Goal: Task Accomplishment & Management: Manage account settings

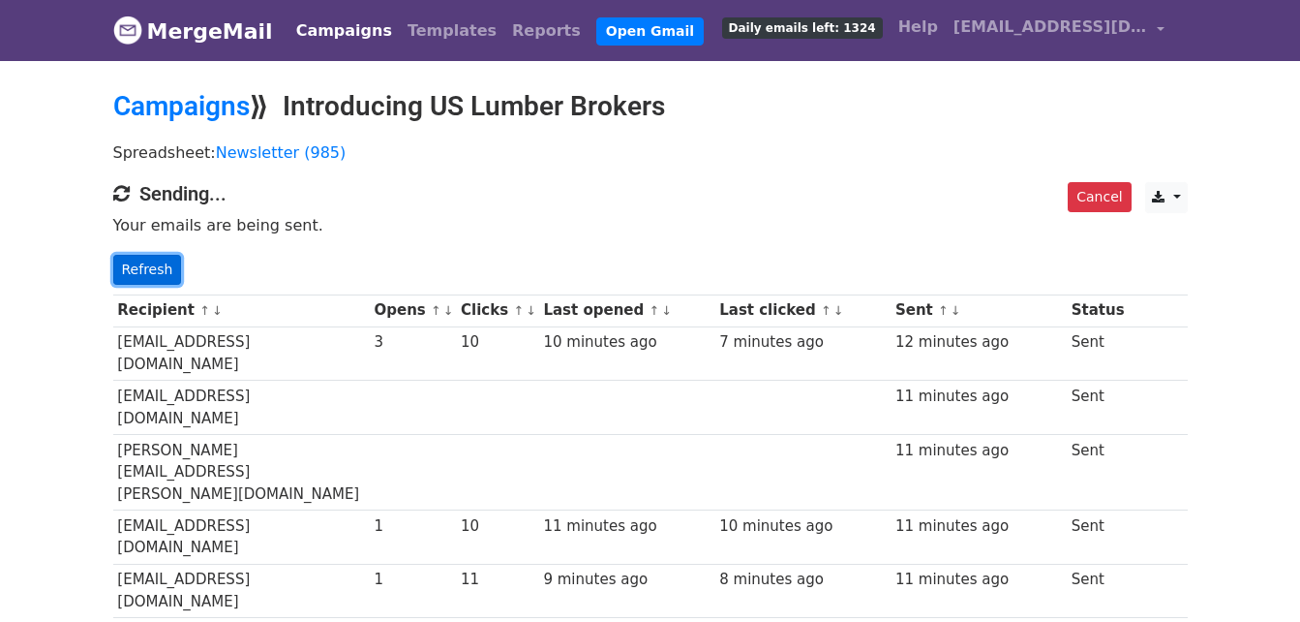
click at [113, 268] on link "Refresh" at bounding box center [147, 270] width 69 height 30
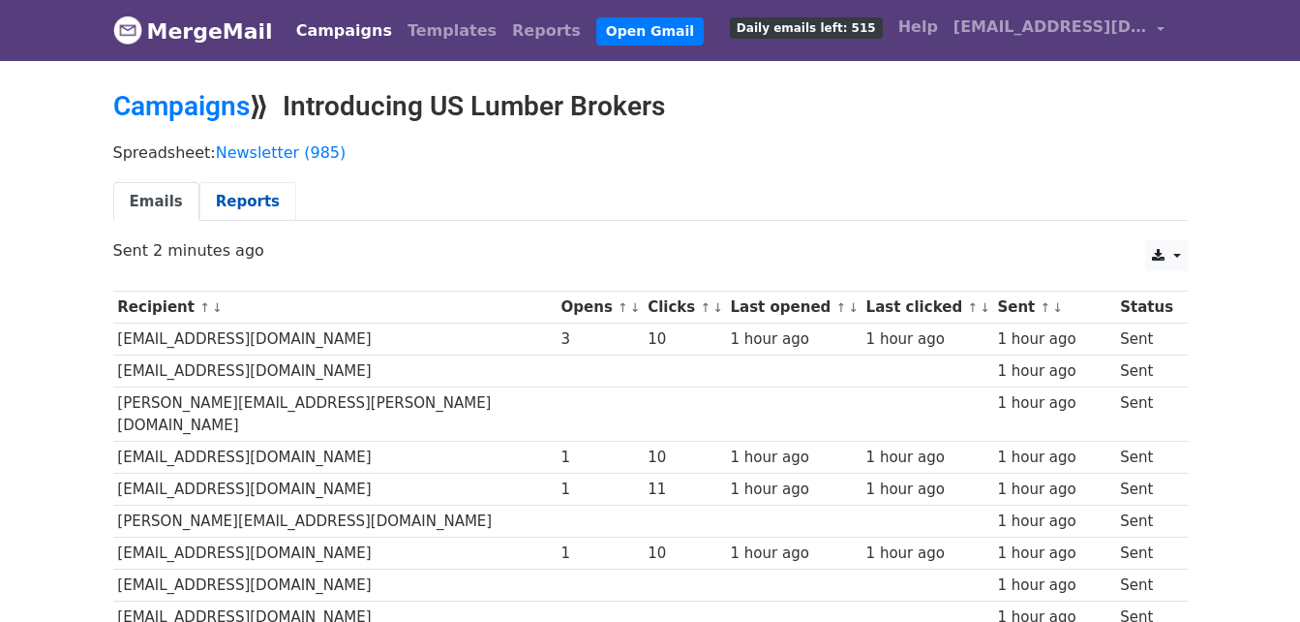
click at [254, 200] on link "Reports" at bounding box center [247, 202] width 97 height 40
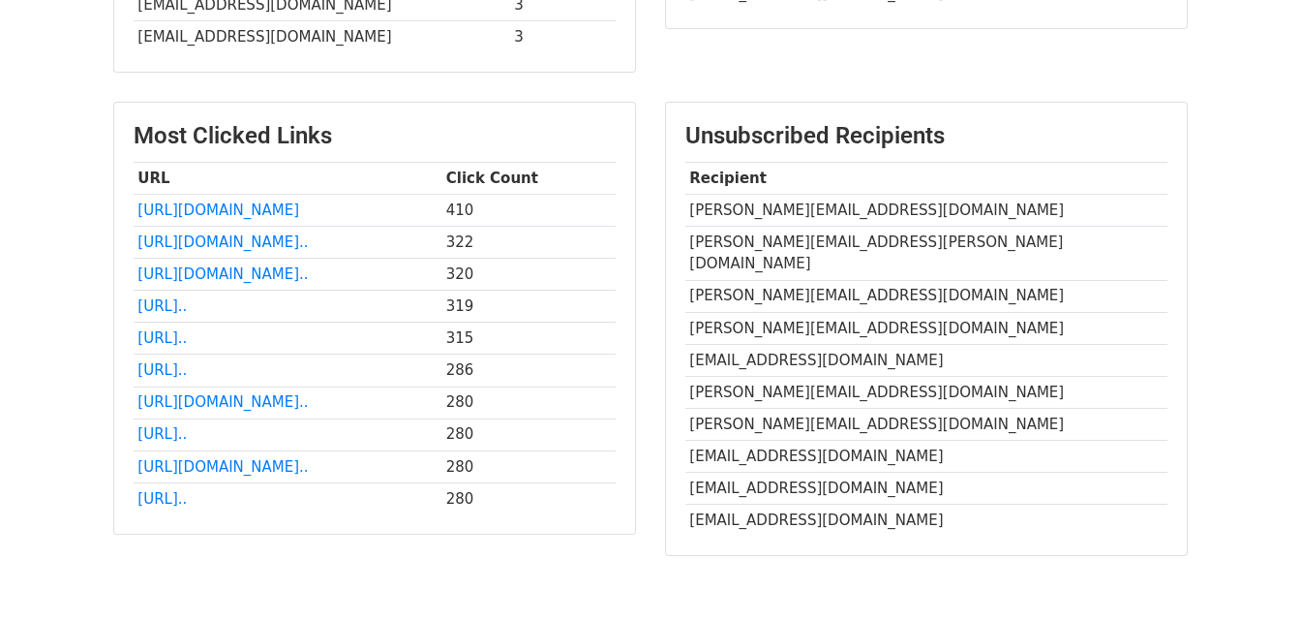
scroll to position [944, 0]
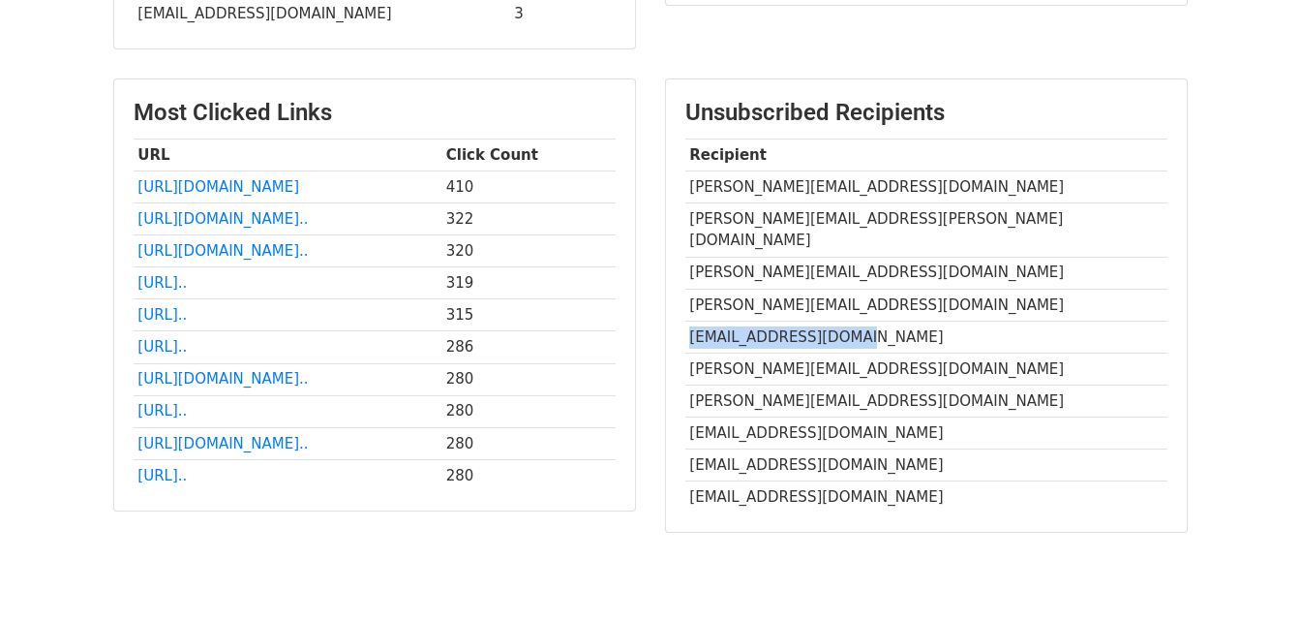
drag, startPoint x: 684, startPoint y: 256, endPoint x: 879, endPoint y: 259, distance: 194.6
click at [879, 320] on td "[EMAIL_ADDRESS][DOMAIN_NAME]" at bounding box center [926, 336] width 482 height 32
copy td "[EMAIL_ADDRESS][DOMAIN_NAME]"
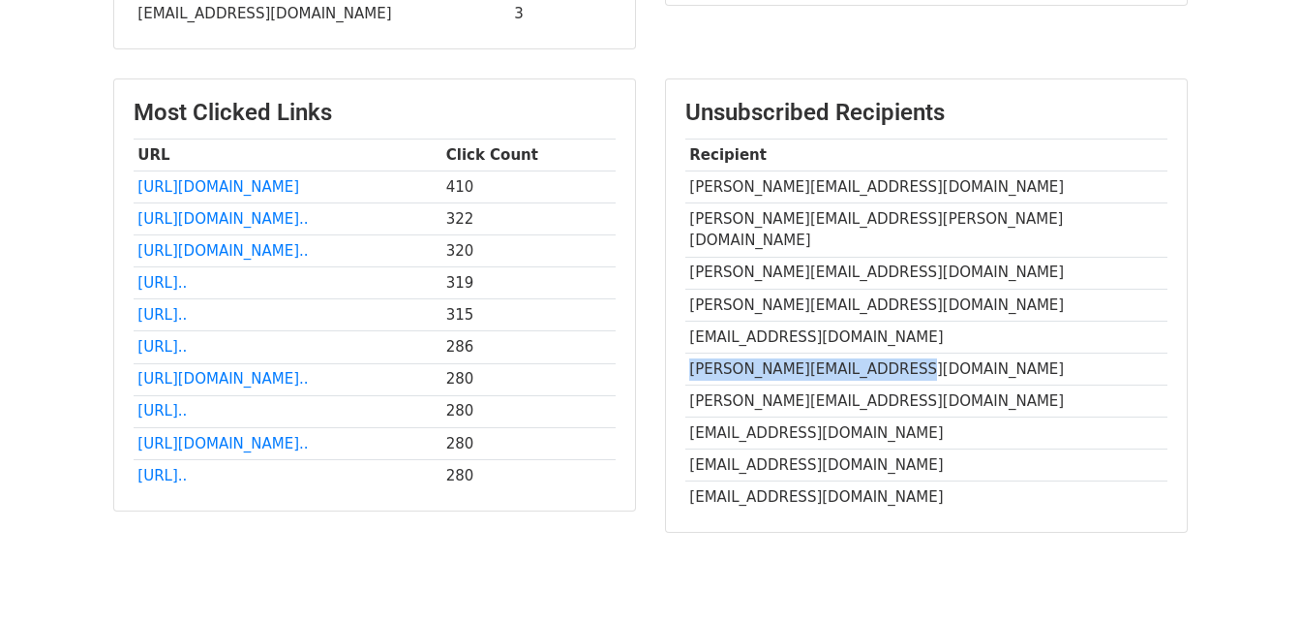
drag, startPoint x: 687, startPoint y: 282, endPoint x: 892, endPoint y: 283, distance: 204.3
click at [892, 352] on td "[PERSON_NAME][EMAIL_ADDRESS][DOMAIN_NAME]" at bounding box center [926, 368] width 482 height 32
copy td "[PERSON_NAME][EMAIL_ADDRESS][DOMAIN_NAME]"
click at [767, 417] on td "[EMAIL_ADDRESS][DOMAIN_NAME]" at bounding box center [926, 433] width 482 height 32
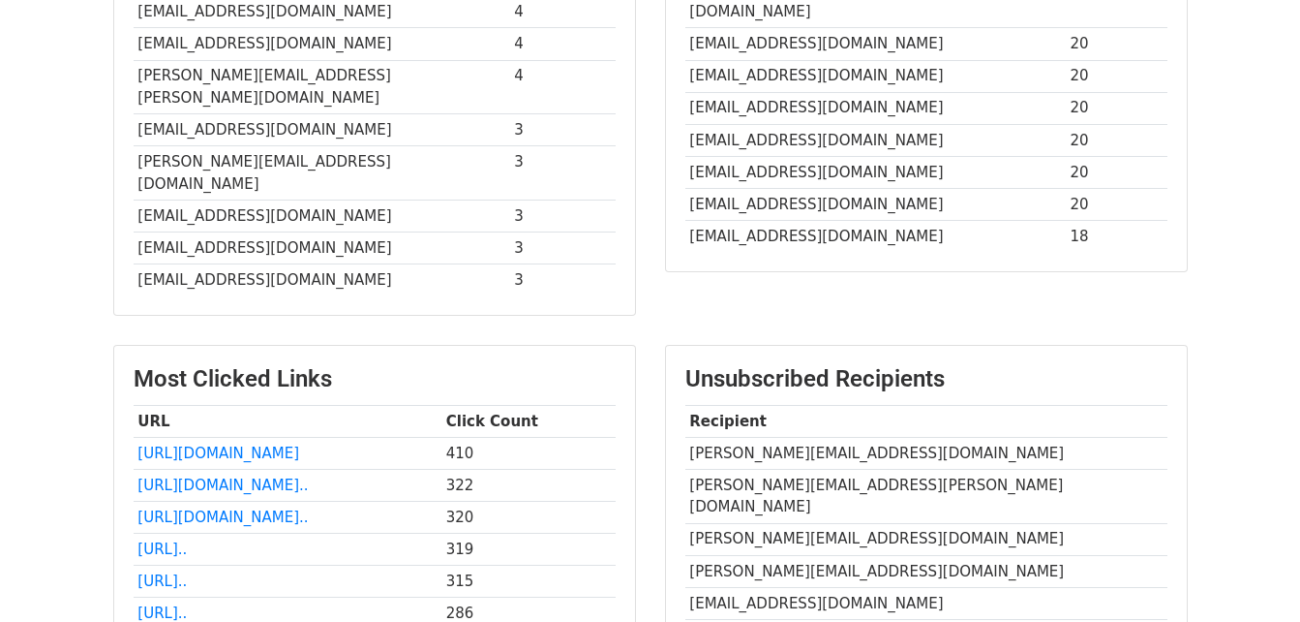
scroll to position [871, 0]
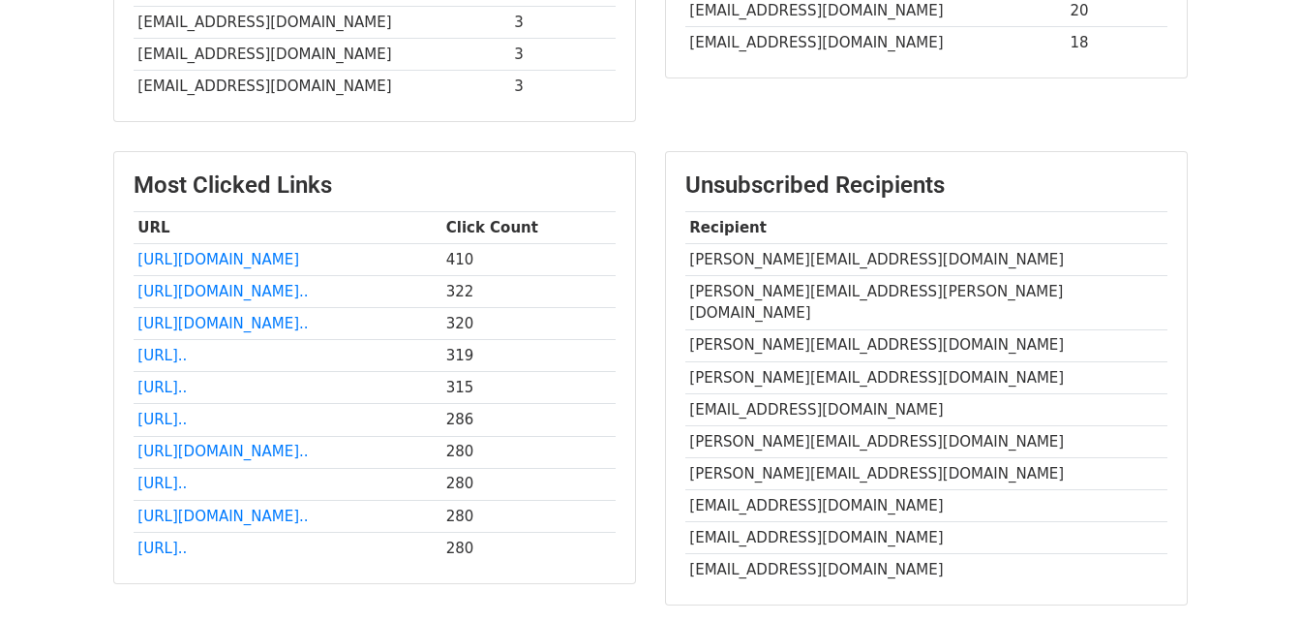
click at [806, 490] on td "[EMAIL_ADDRESS][DOMAIN_NAME]" at bounding box center [926, 506] width 482 height 32
click at [794, 171] on h3 "Unsubscribed Recipients" at bounding box center [926, 185] width 482 height 28
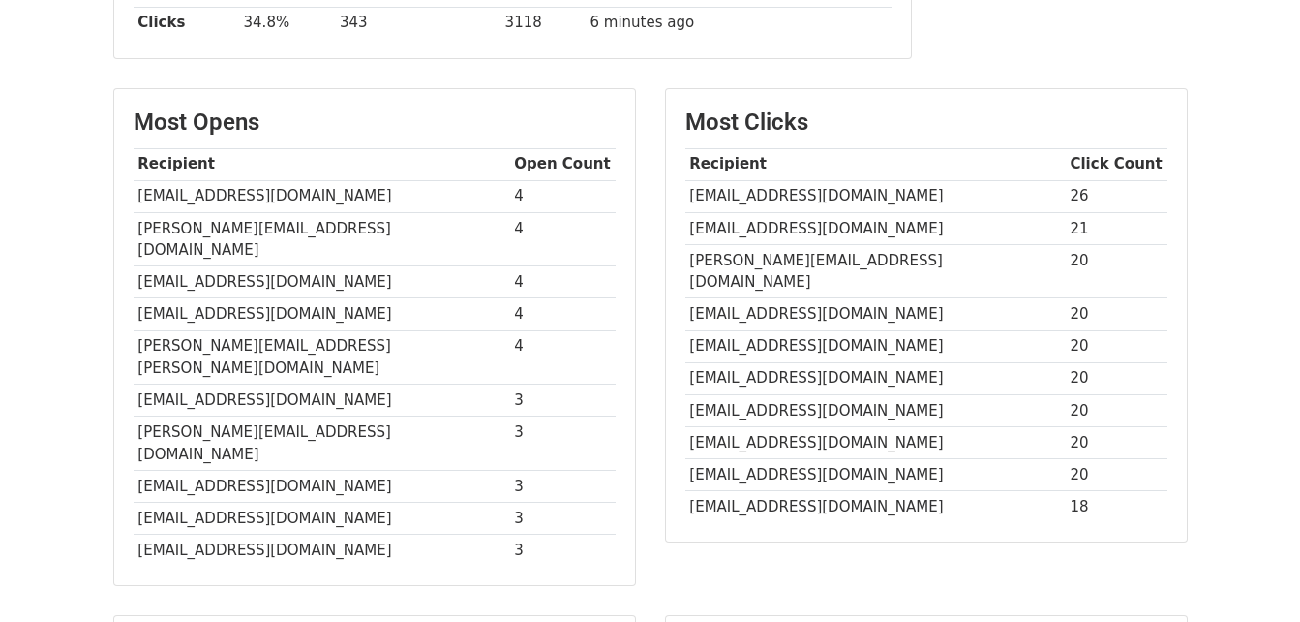
scroll to position [387, 0]
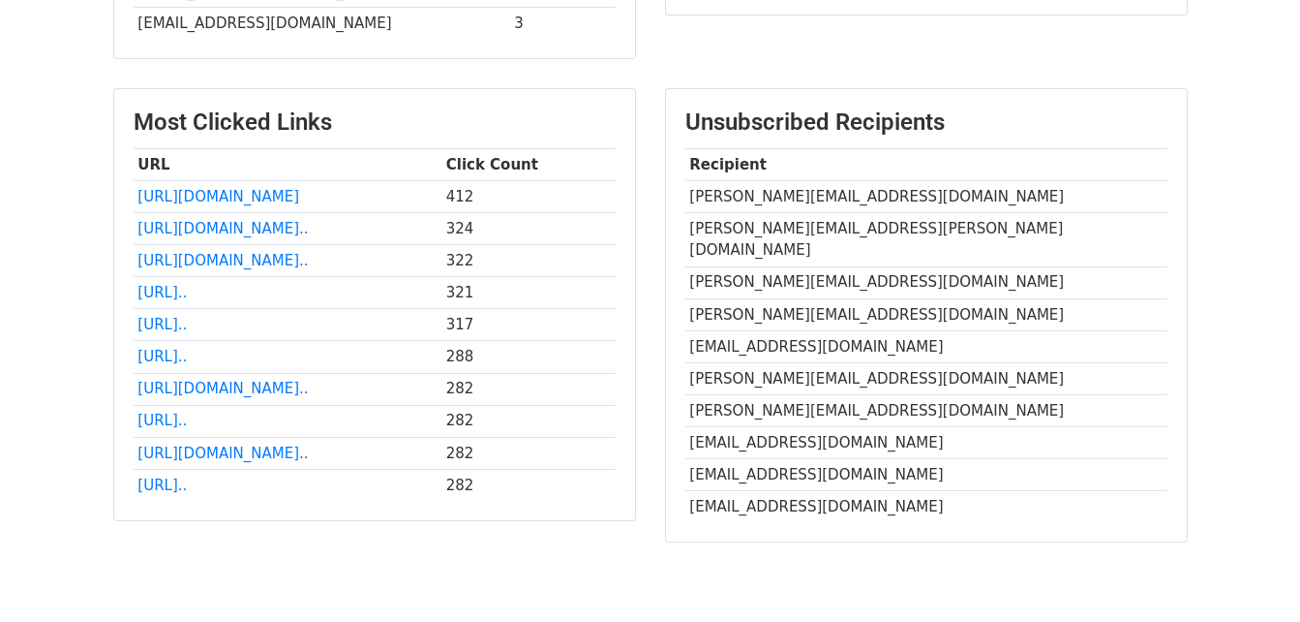
scroll to position [944, 0]
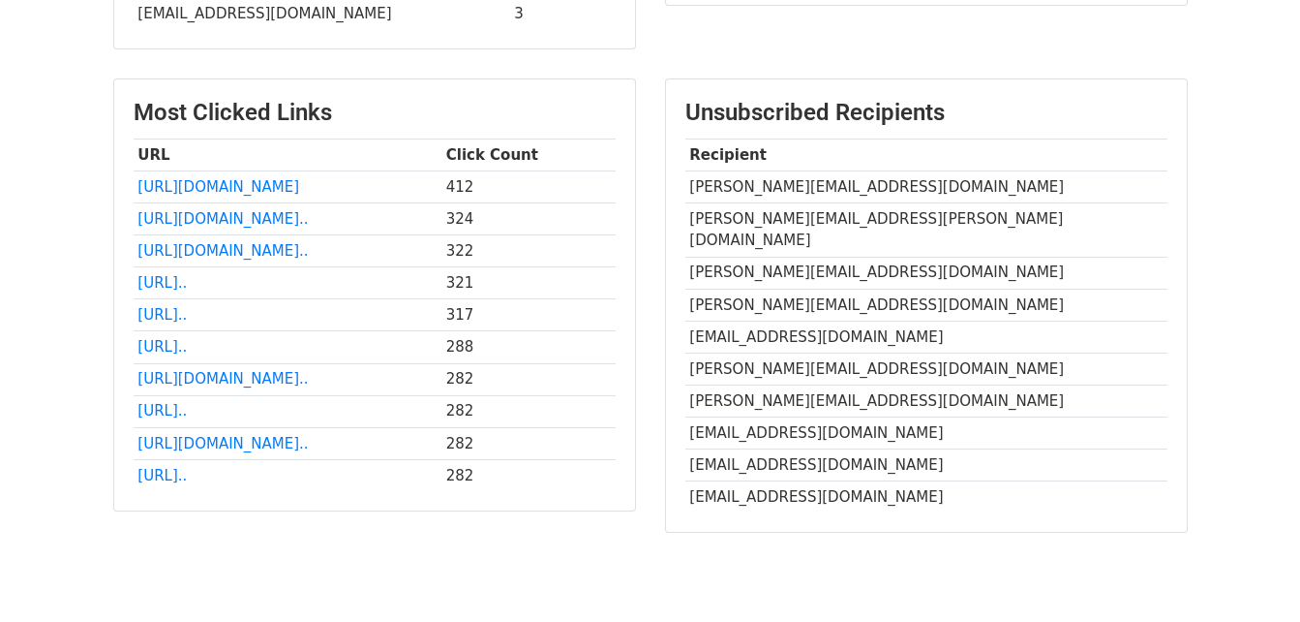
click at [804, 449] on td "[EMAIL_ADDRESS][DOMAIN_NAME]" at bounding box center [926, 465] width 482 height 32
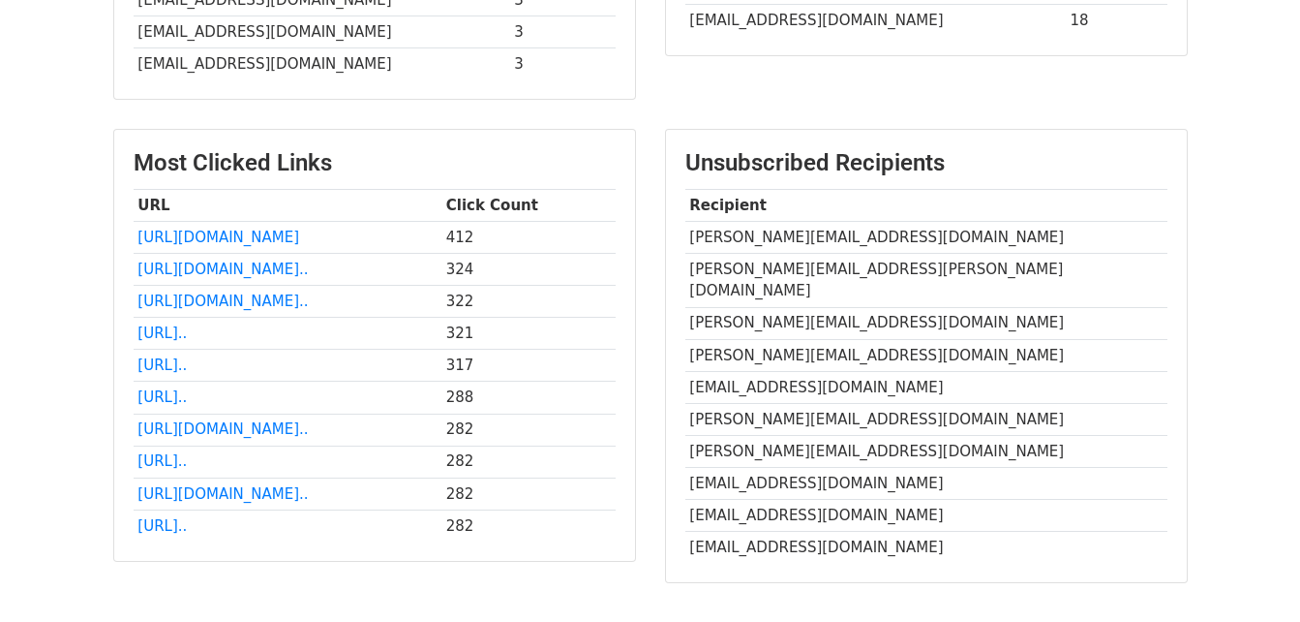
scroll to position [847, 0]
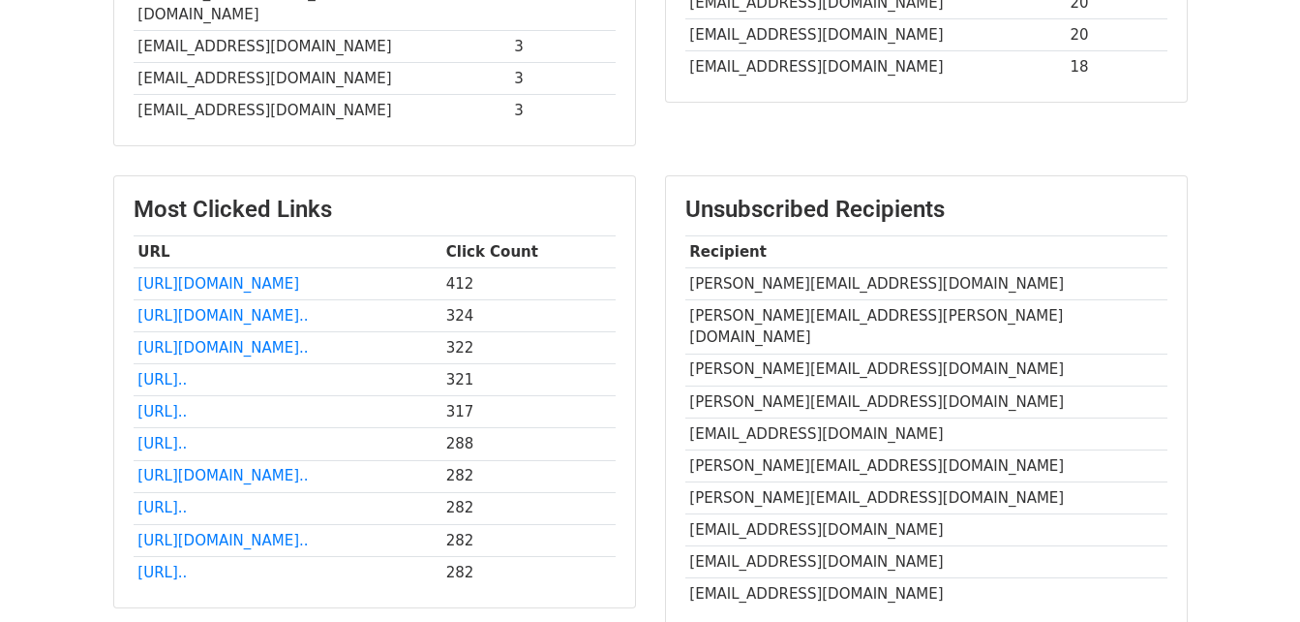
click at [821, 196] on h3 "Unsubscribed Recipients" at bounding box center [926, 210] width 482 height 28
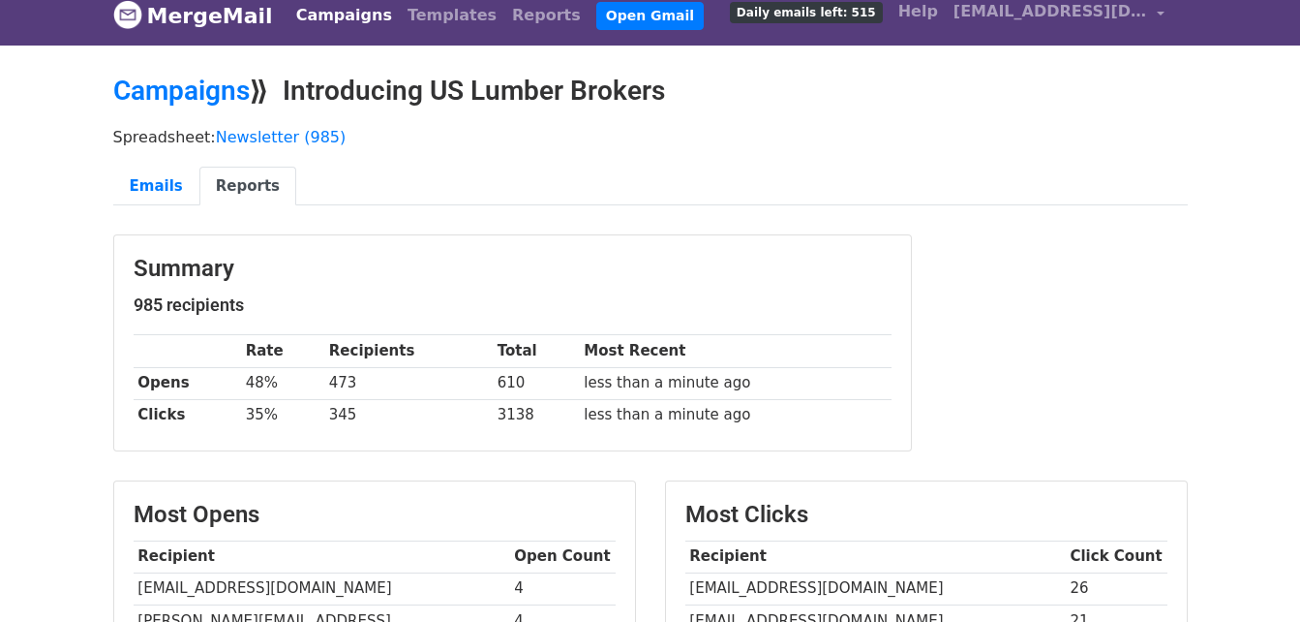
scroll to position [0, 0]
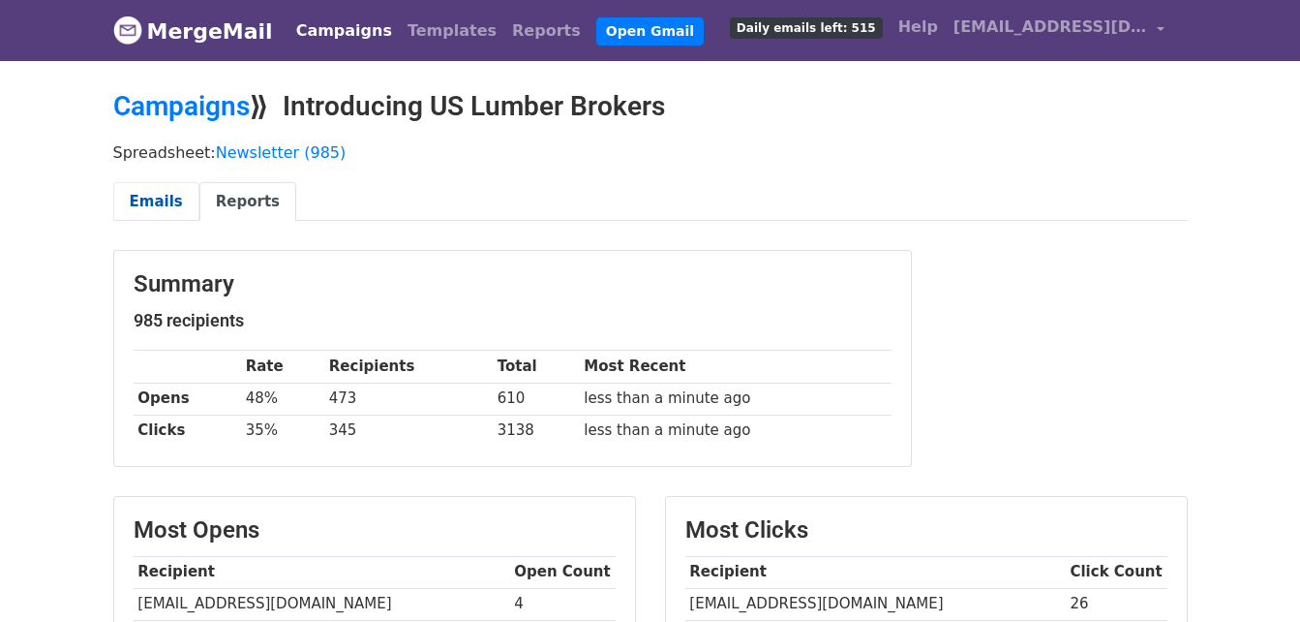
click at [142, 189] on link "Emails" at bounding box center [156, 202] width 86 height 40
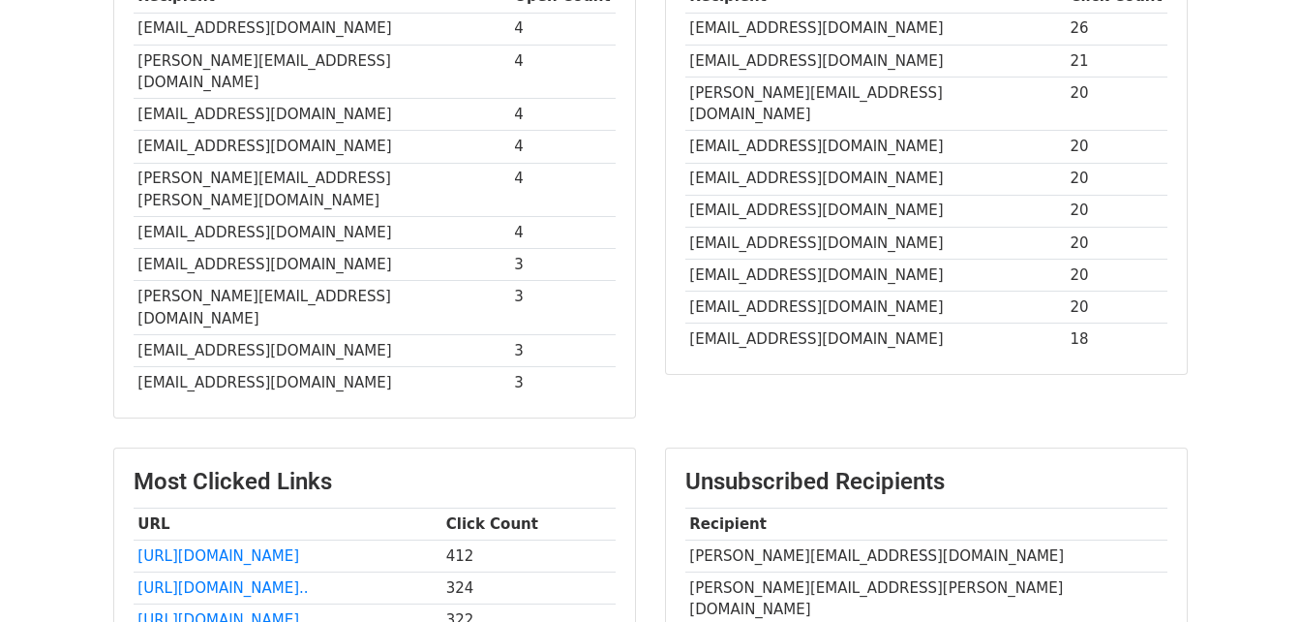
scroll to position [460, 0]
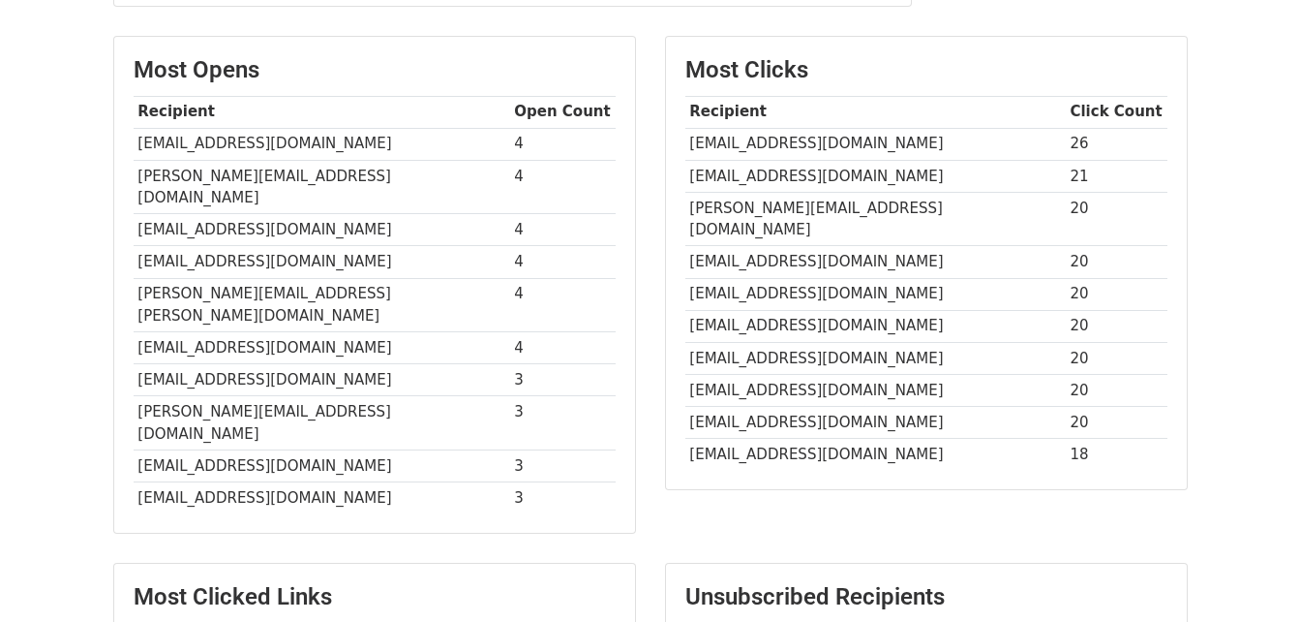
click at [755, 583] on h3 "Unsubscribed Recipients" at bounding box center [926, 597] width 482 height 28
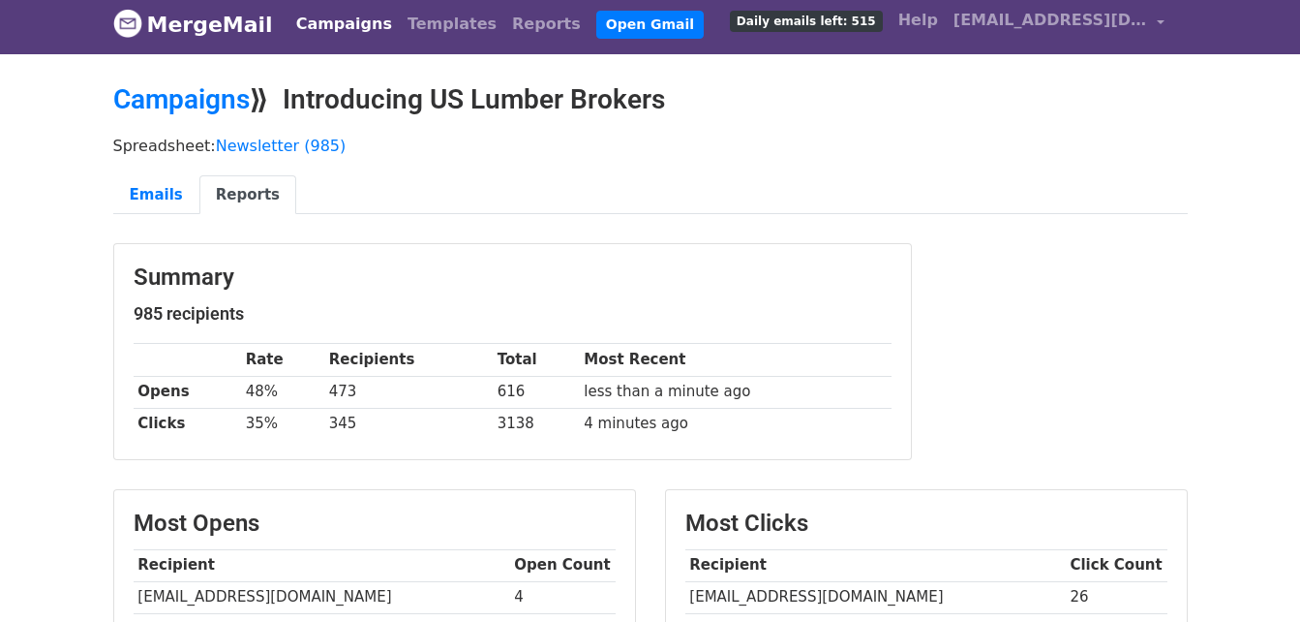
scroll to position [0, 0]
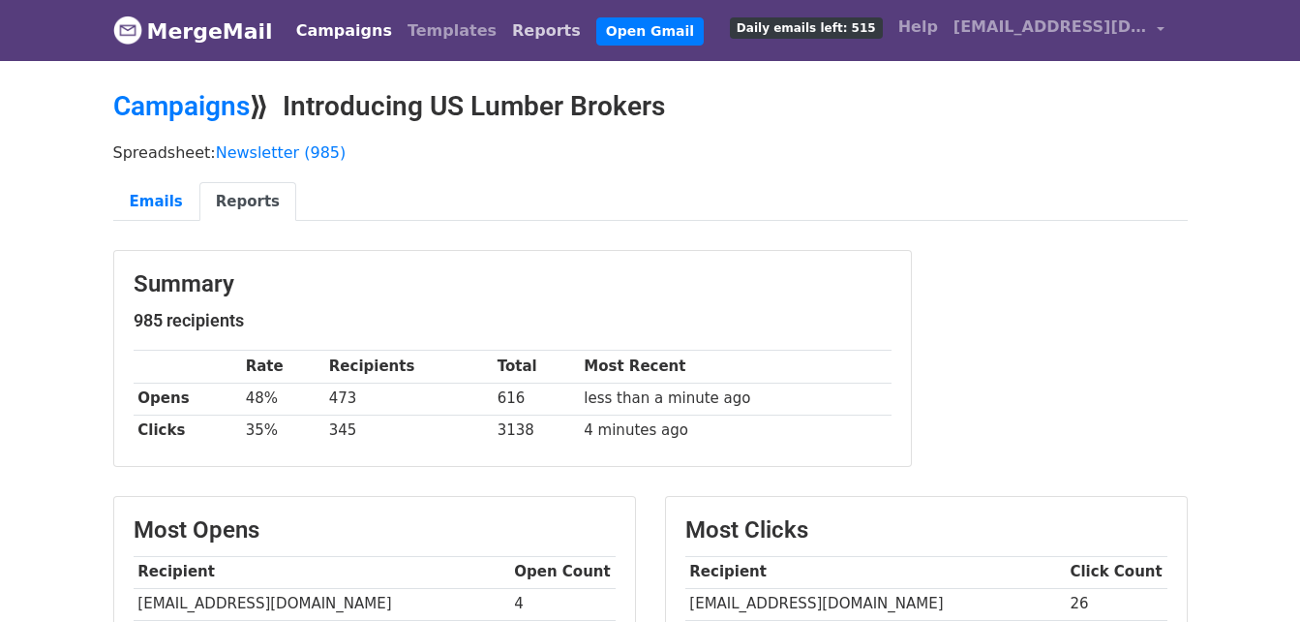
click at [504, 24] on link "Reports" at bounding box center [546, 31] width 84 height 39
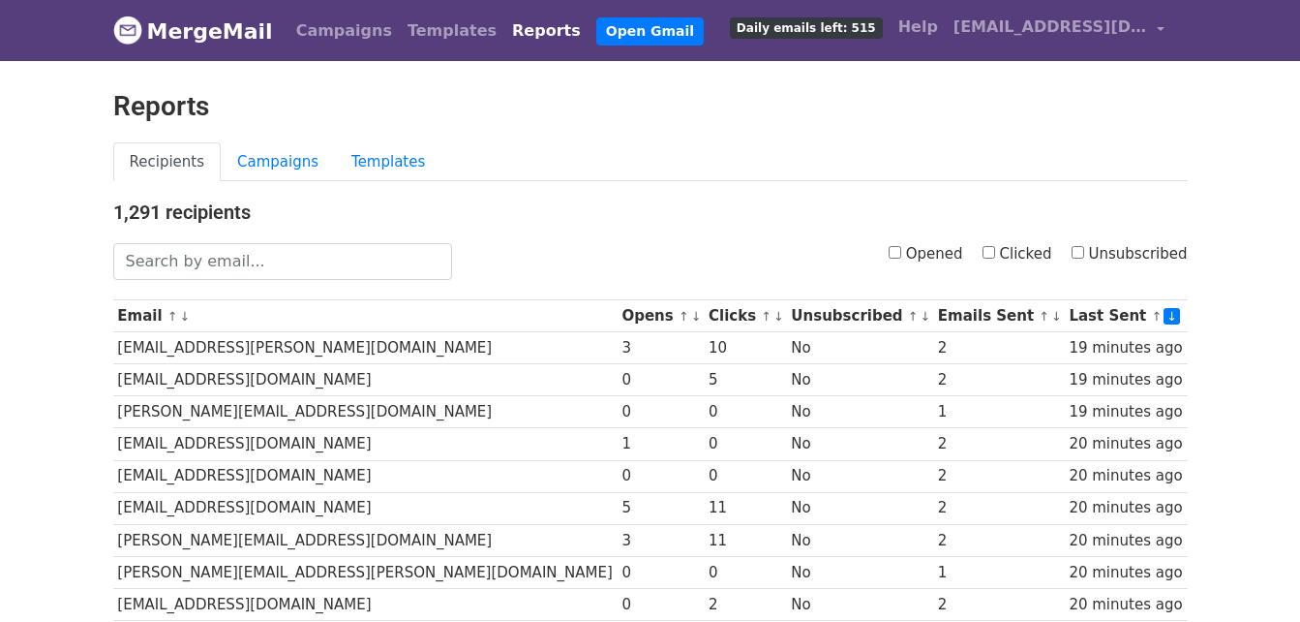
click at [1083, 251] on input "Unsubscribed" at bounding box center [1078, 252] width 13 height 13
checkbox input "true"
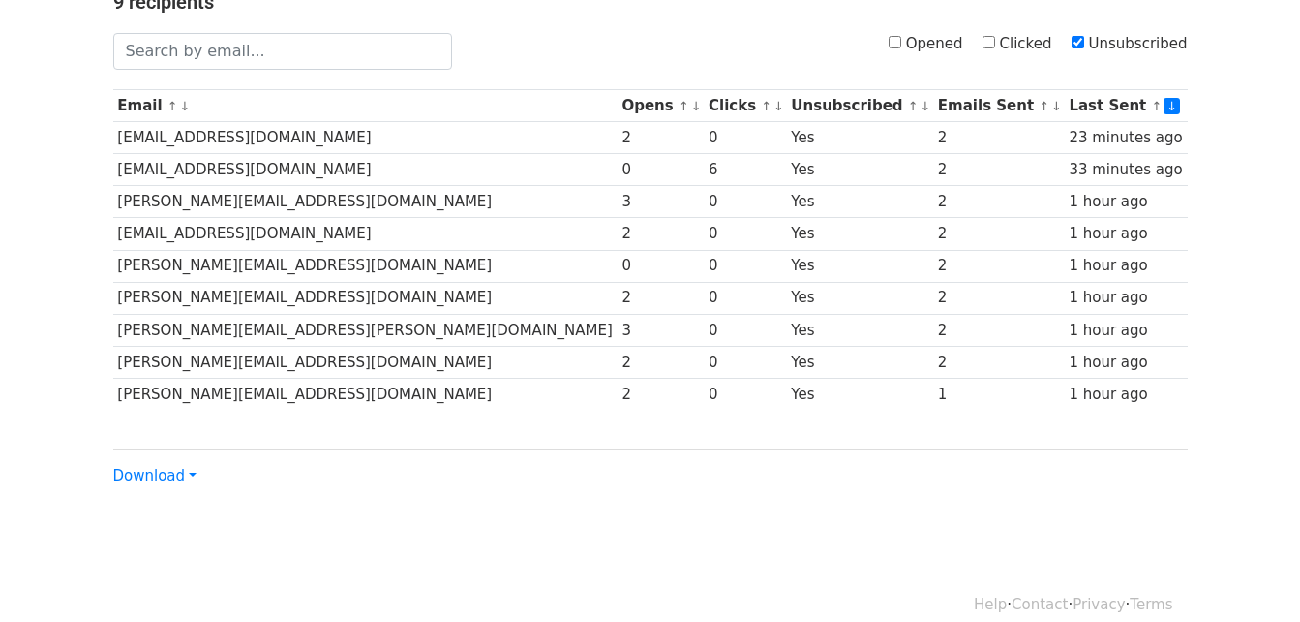
scroll to position [231, 0]
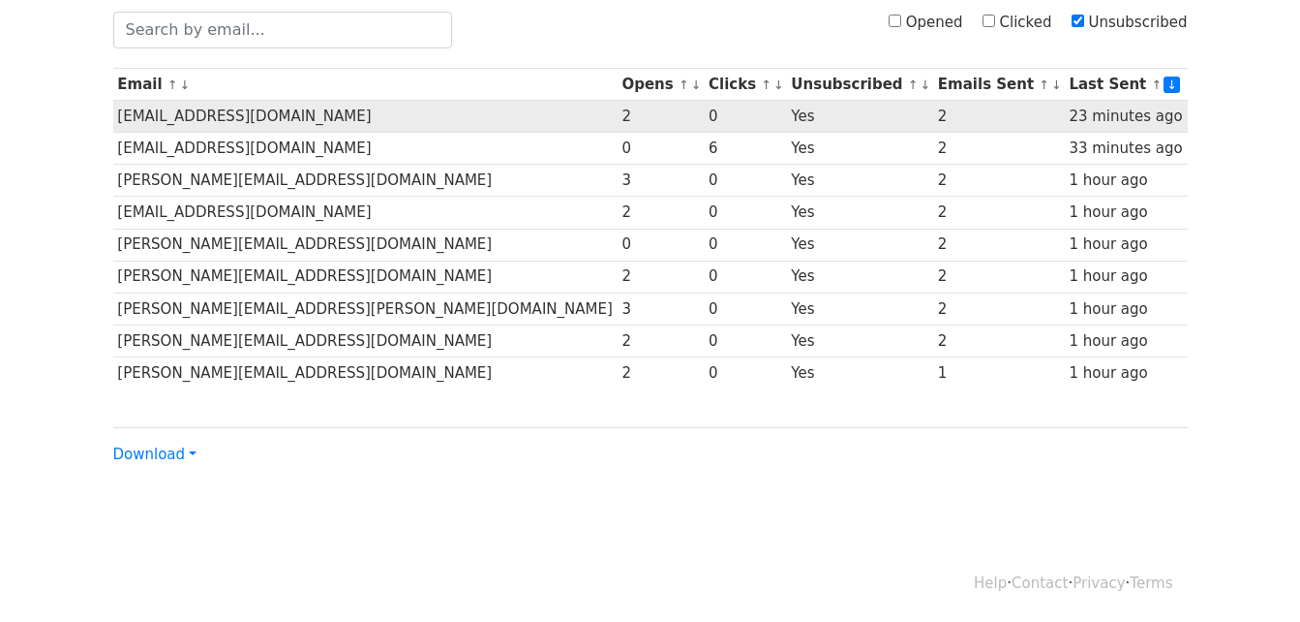
click at [168, 110] on td "[EMAIL_ADDRESS][DOMAIN_NAME]" at bounding box center [365, 117] width 504 height 32
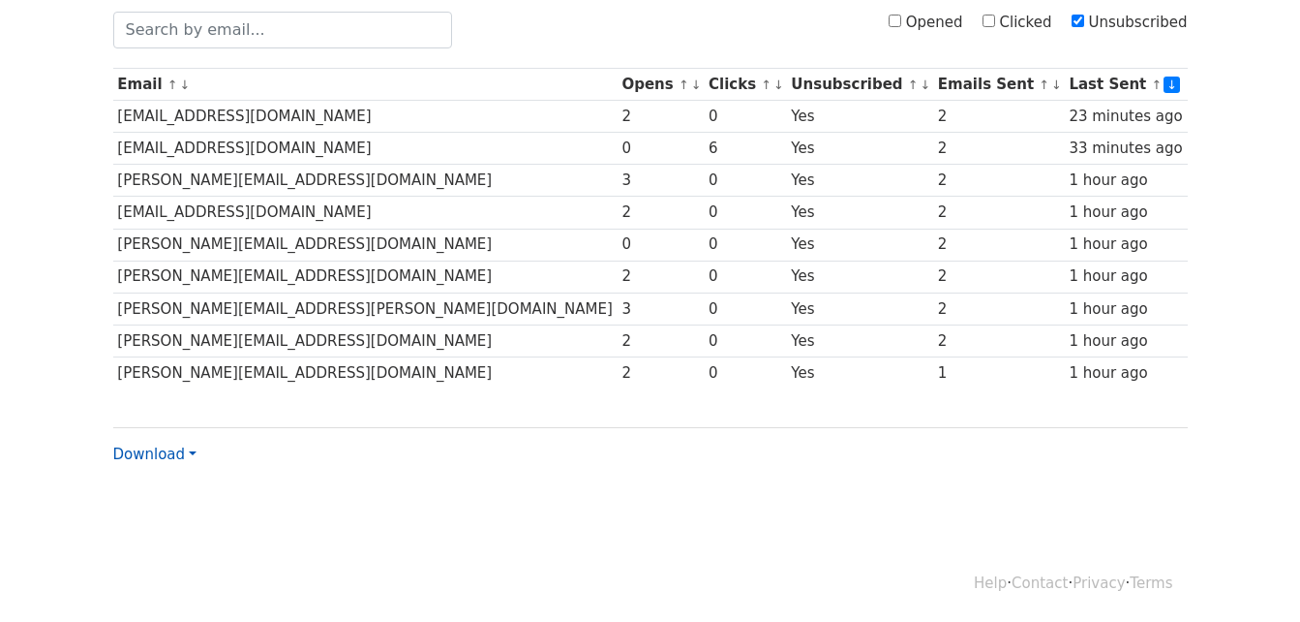
click at [193, 451] on link "Download" at bounding box center [154, 453] width 83 height 17
click at [189, 520] on link "Excel" at bounding box center [190, 521] width 153 height 31
drag, startPoint x: 638, startPoint y: 462, endPoint x: 507, endPoint y: 410, distance: 140.4
click at [637, 462] on div "Download CSV Excel" at bounding box center [650, 446] width 1075 height 39
click at [165, 448] on link "Download" at bounding box center [154, 453] width 83 height 17
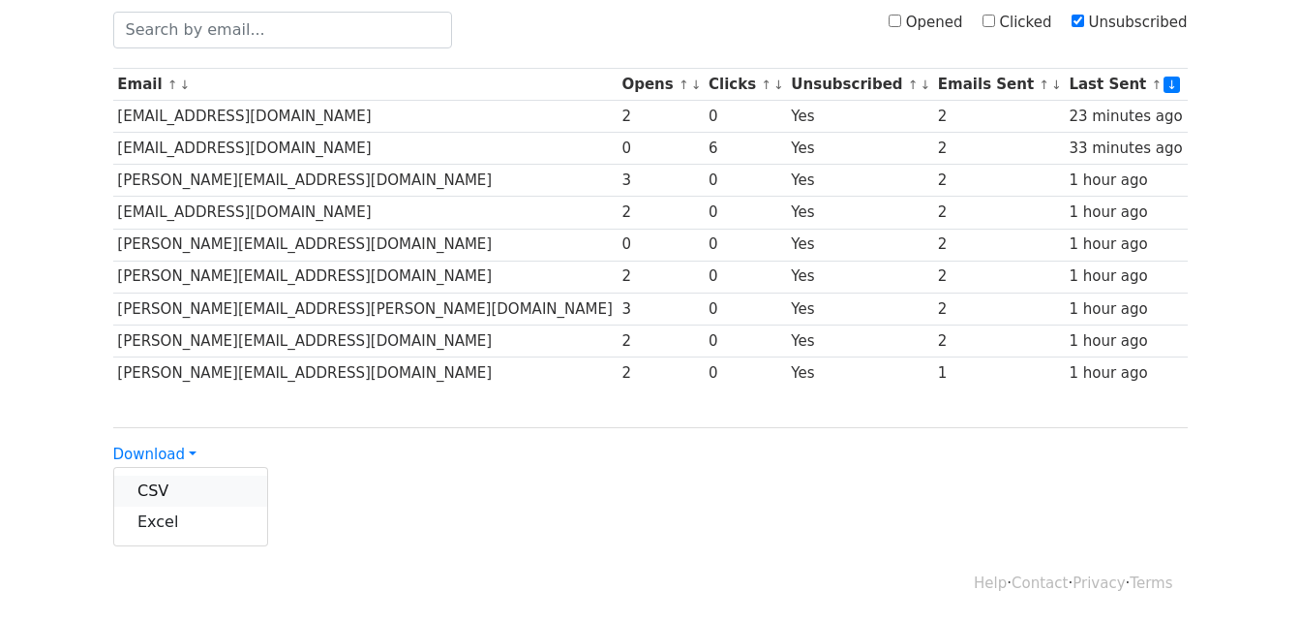
click at [163, 485] on link "CSV" at bounding box center [190, 490] width 153 height 31
click at [1247, 59] on body "MergeMail Campaigns Templates Reports Open Gmail Daily emails left: 515 Help ya…" at bounding box center [650, 156] width 1300 height 775
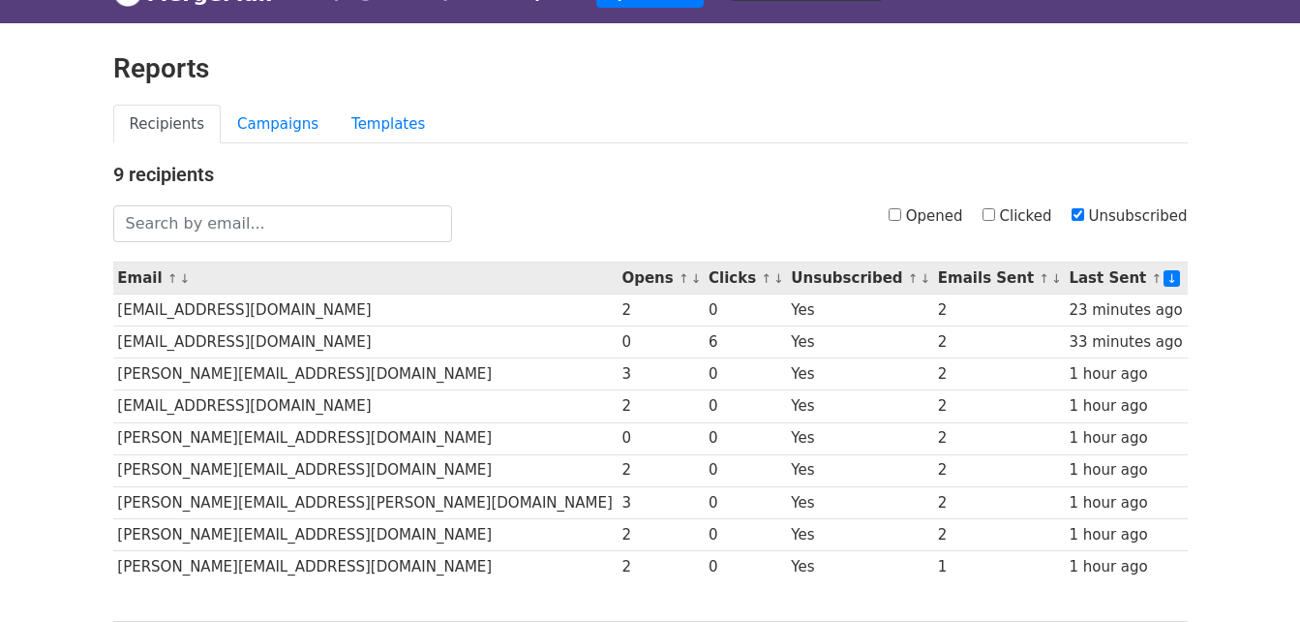
scroll to position [0, 0]
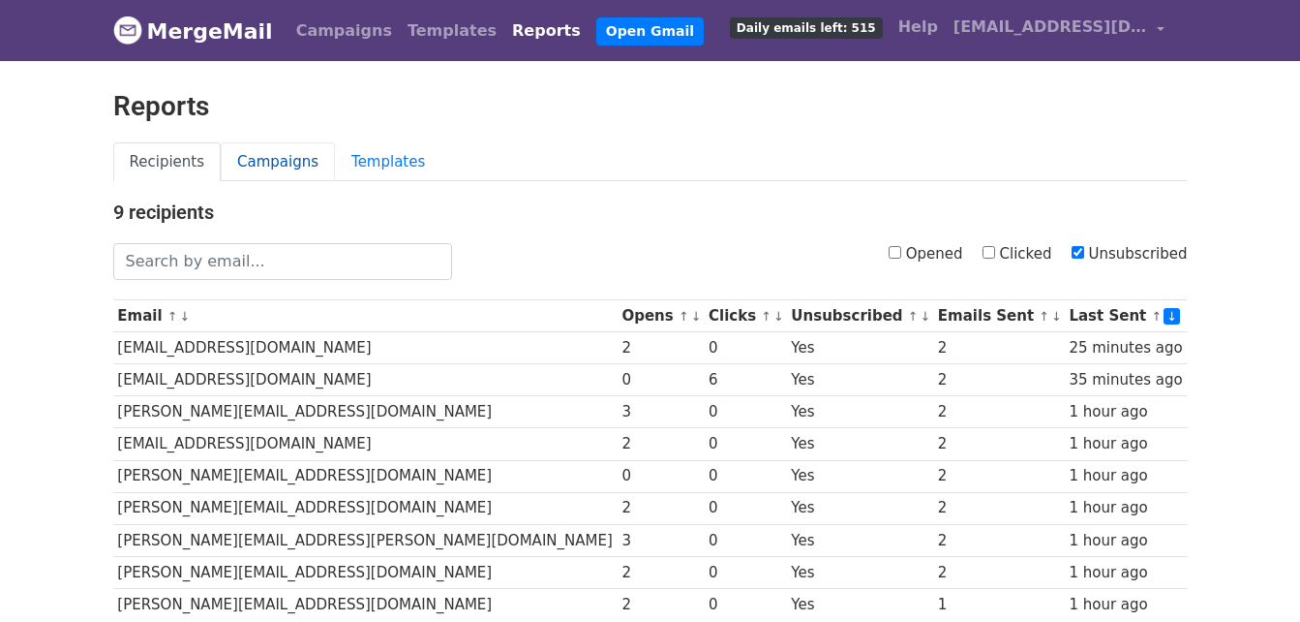
click at [278, 167] on link "Campaigns" at bounding box center [278, 162] width 114 height 40
click at [296, 38] on link "Campaigns" at bounding box center [344, 31] width 111 height 39
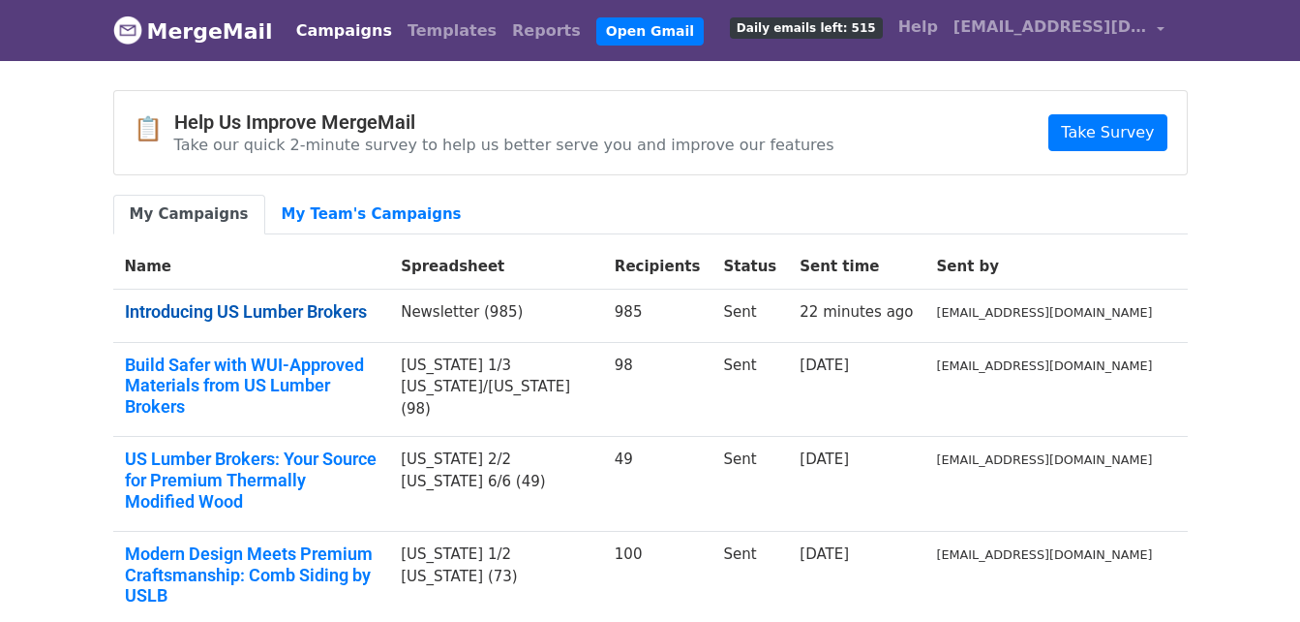
click at [316, 315] on link "Introducing US Lumber Brokers" at bounding box center [252, 311] width 254 height 21
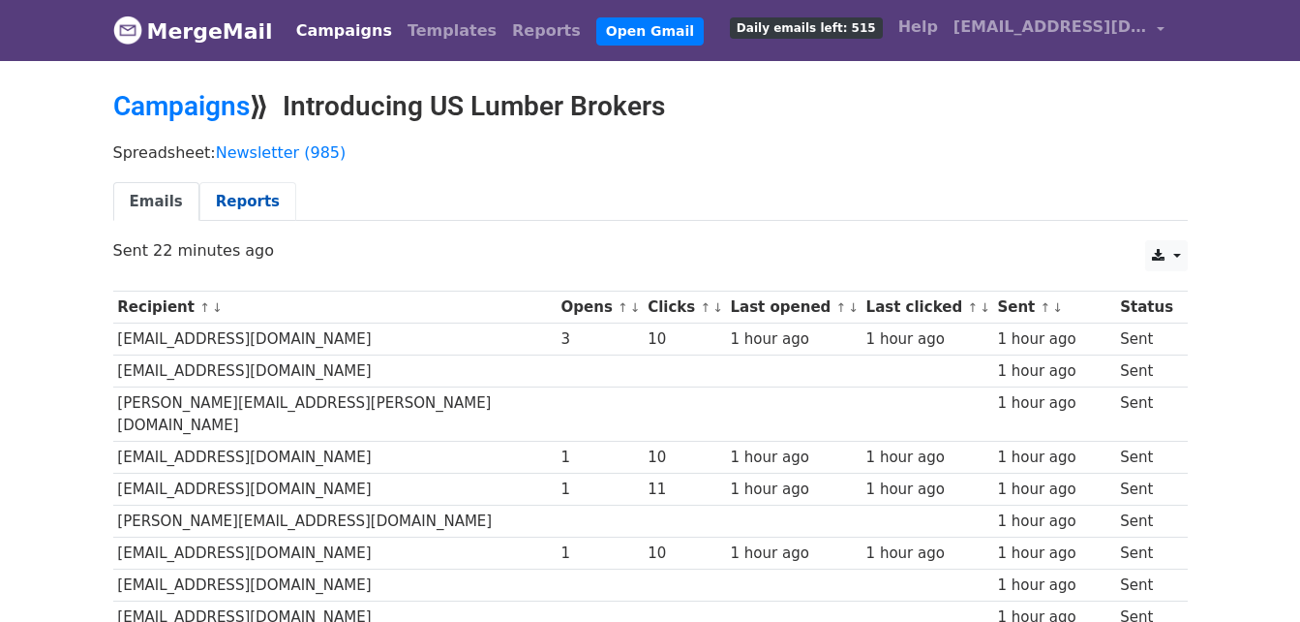
click at [258, 203] on link "Reports" at bounding box center [247, 202] width 97 height 40
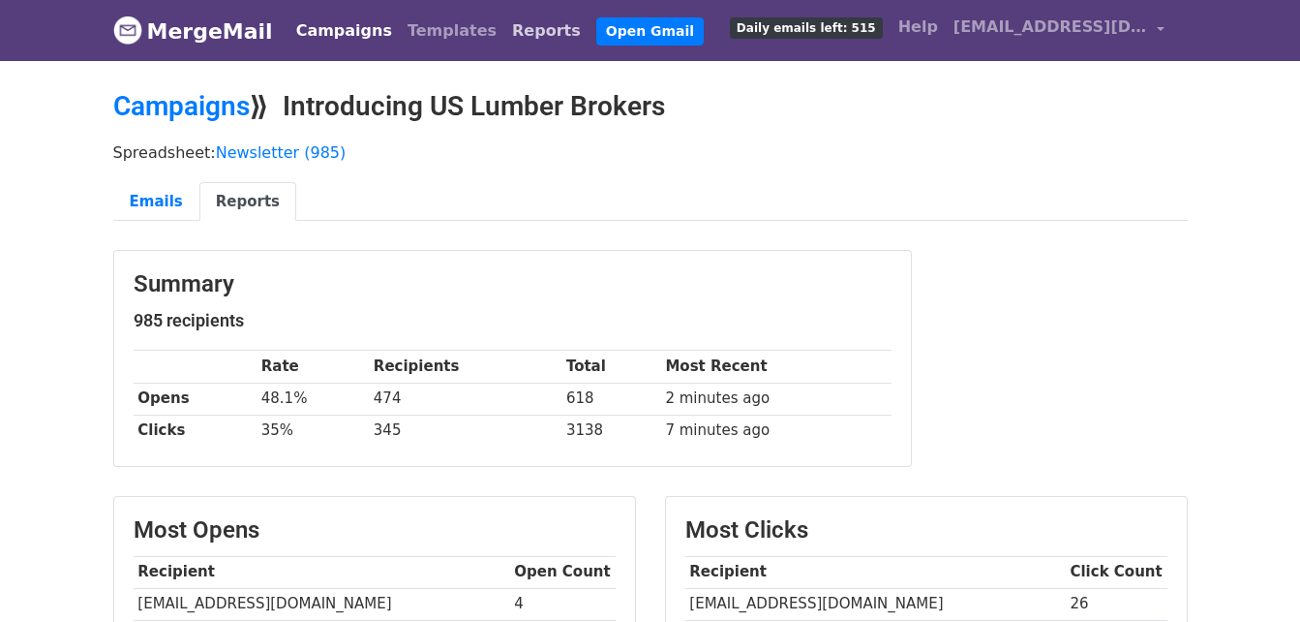
click at [504, 24] on link "Reports" at bounding box center [546, 31] width 84 height 39
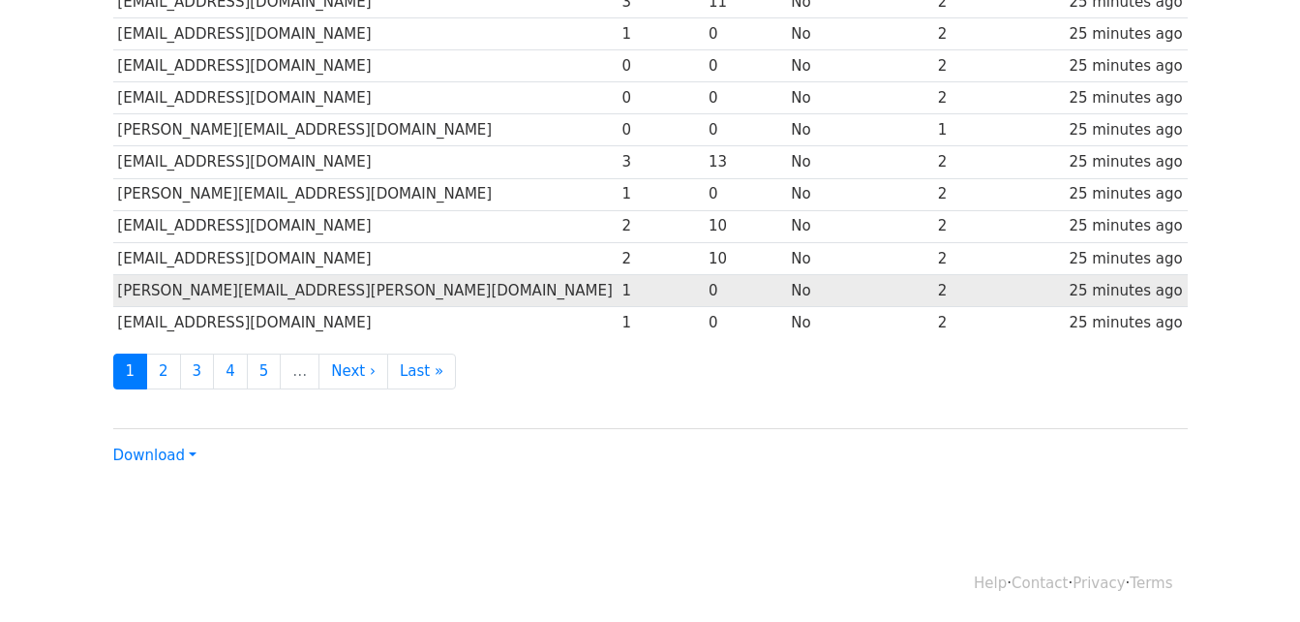
scroll to position [956, 0]
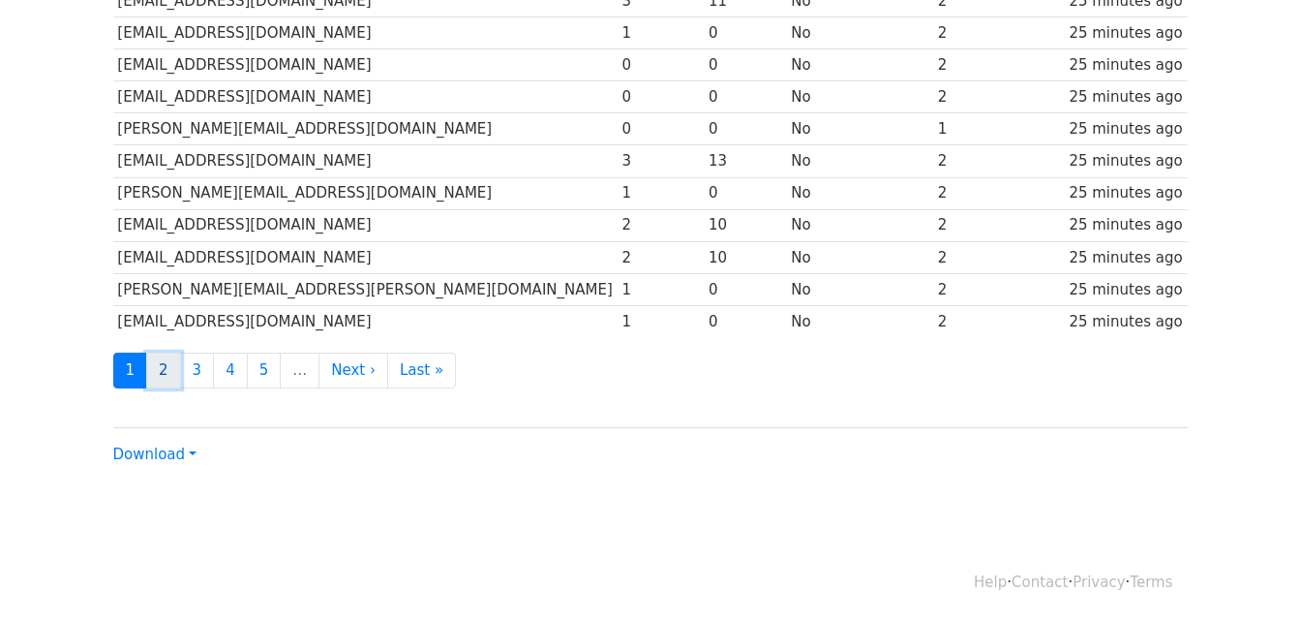
click at [173, 375] on link "2" at bounding box center [163, 370] width 35 height 36
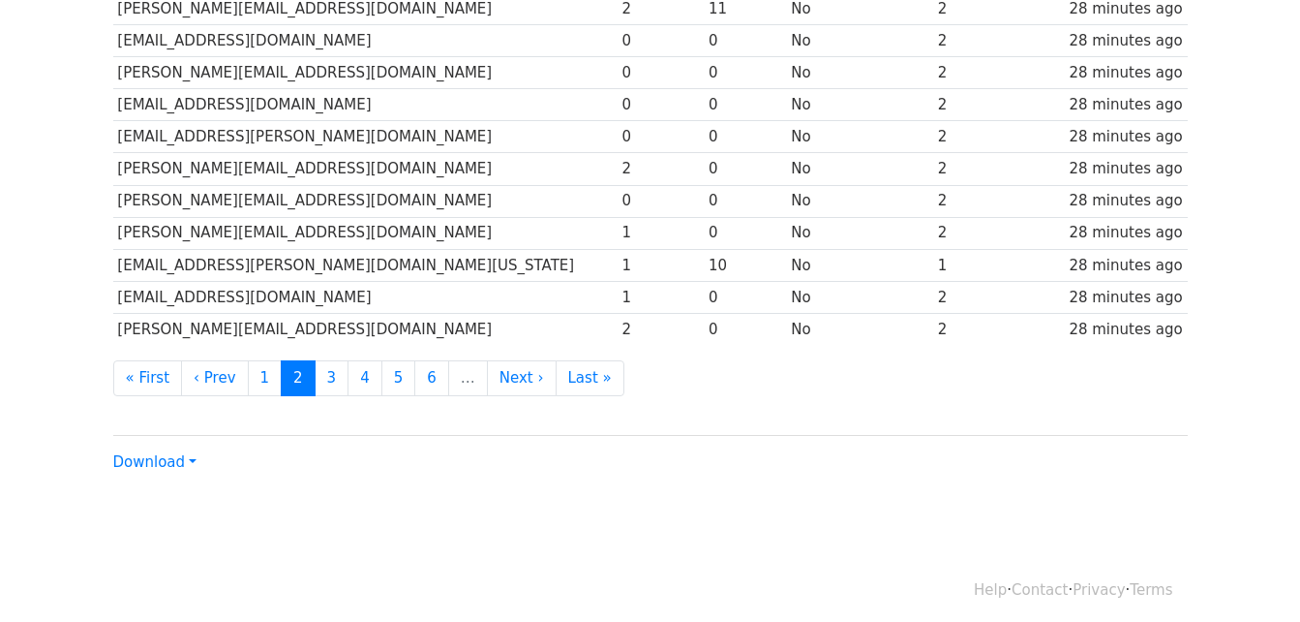
scroll to position [956, 0]
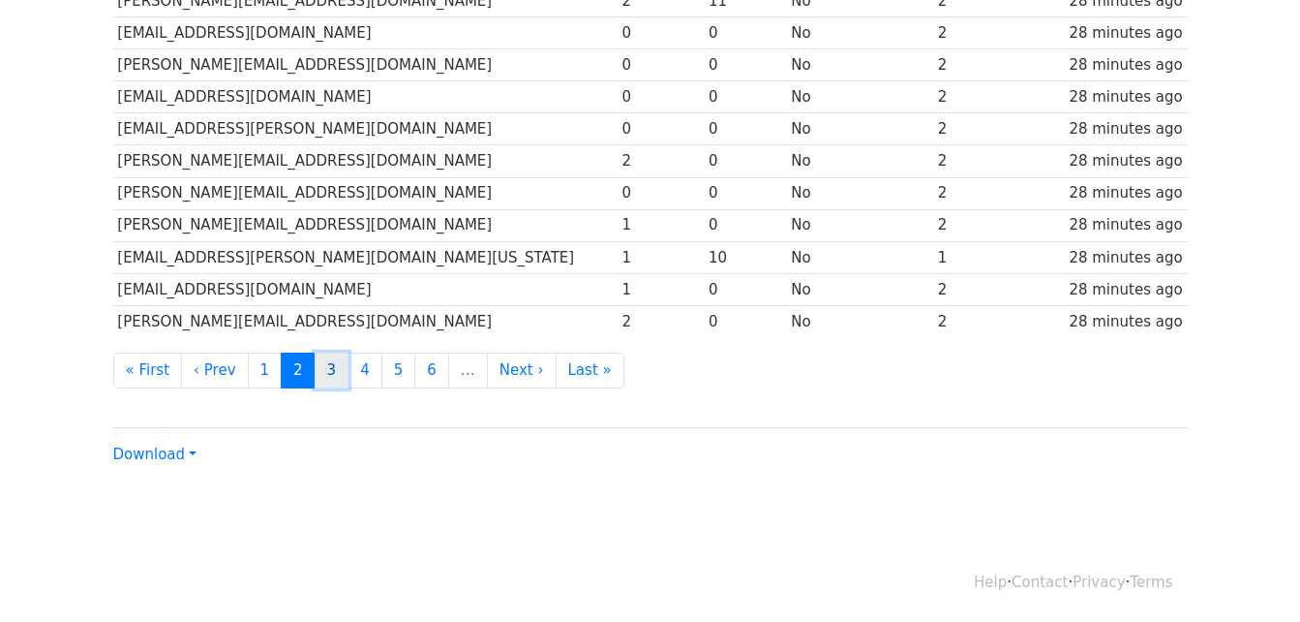
click at [315, 360] on link "3" at bounding box center [332, 370] width 35 height 36
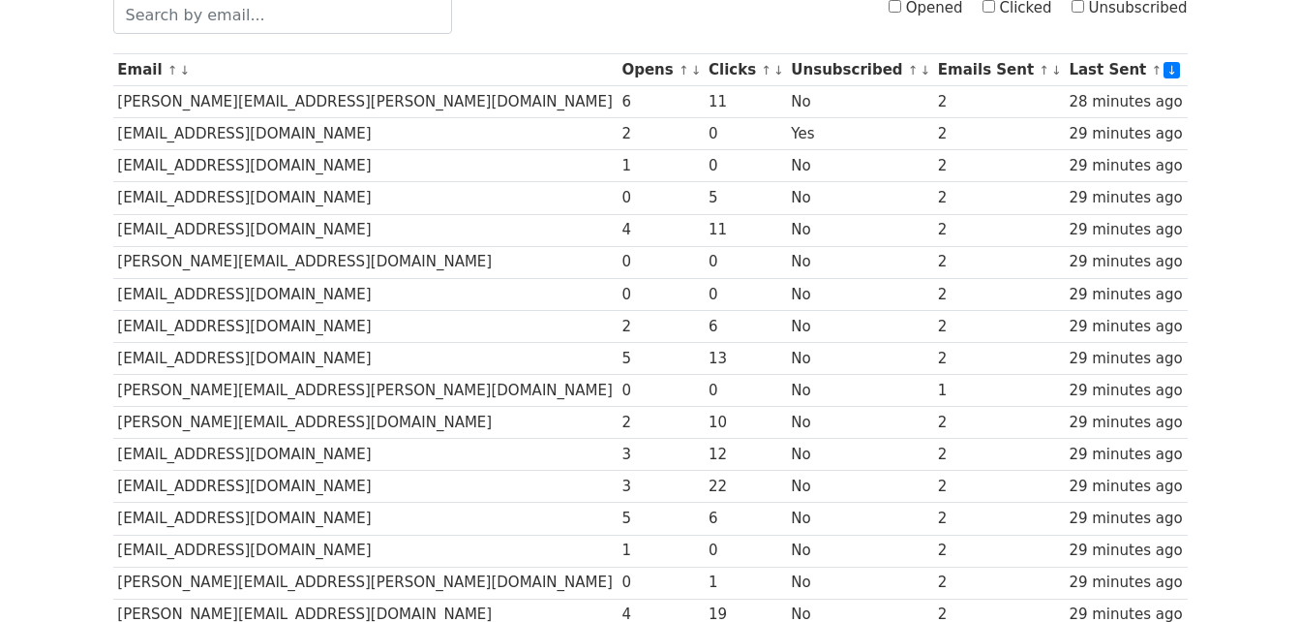
scroll to position [290, 0]
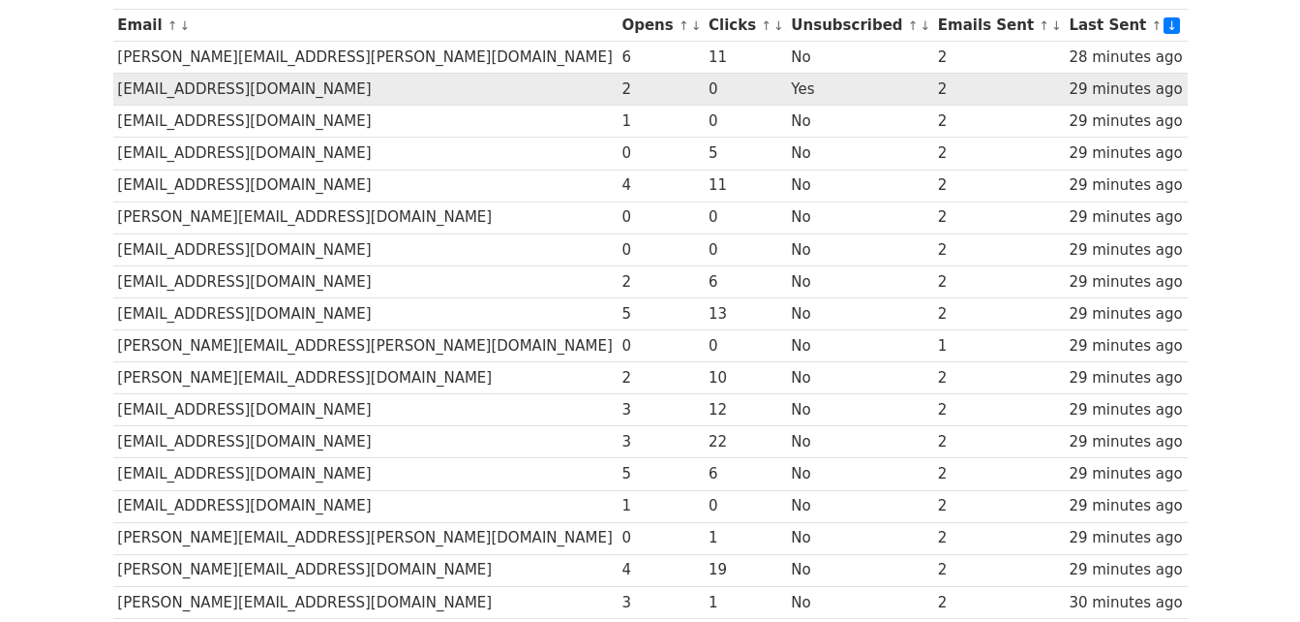
click at [294, 95] on td "[EMAIL_ADDRESS][DOMAIN_NAME]" at bounding box center [365, 90] width 504 height 32
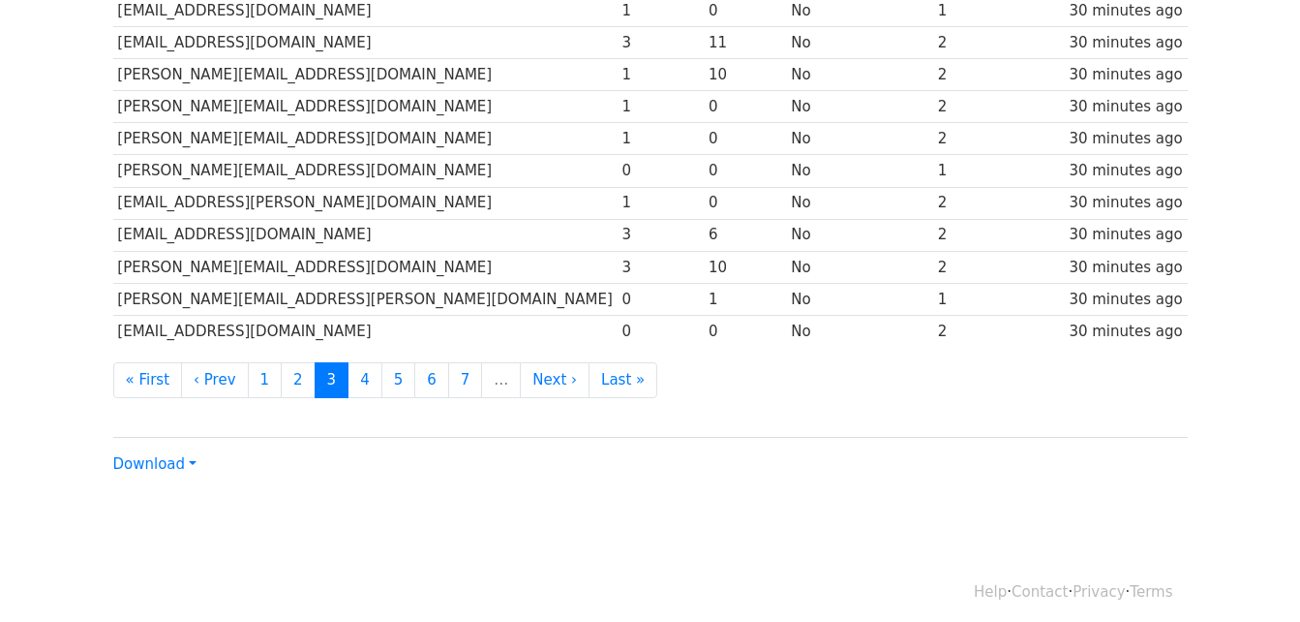
scroll to position [956, 0]
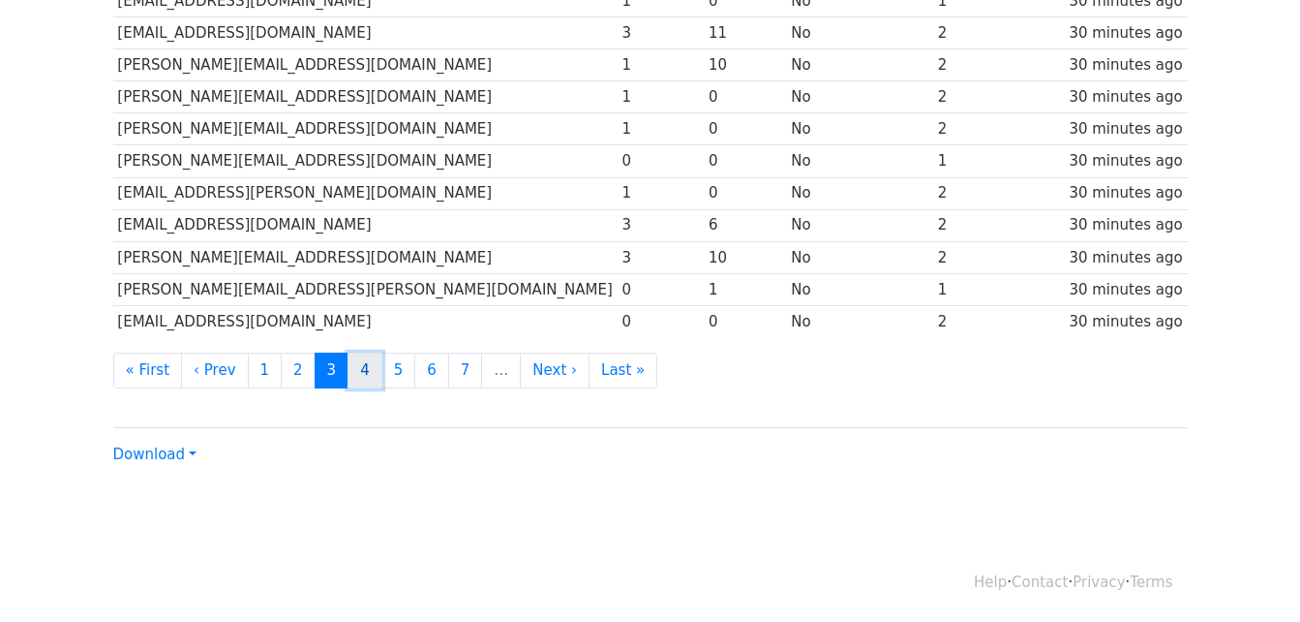
click at [348, 379] on link "4" at bounding box center [365, 370] width 35 height 36
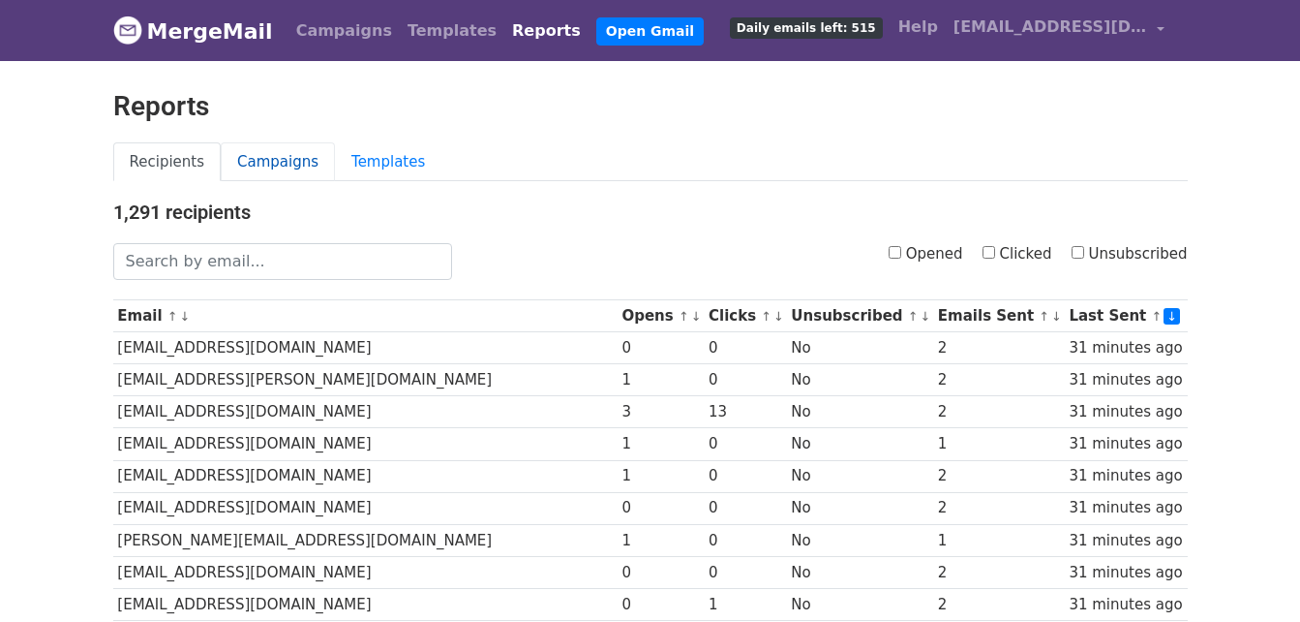
click at [286, 168] on link "Campaigns" at bounding box center [278, 162] width 114 height 40
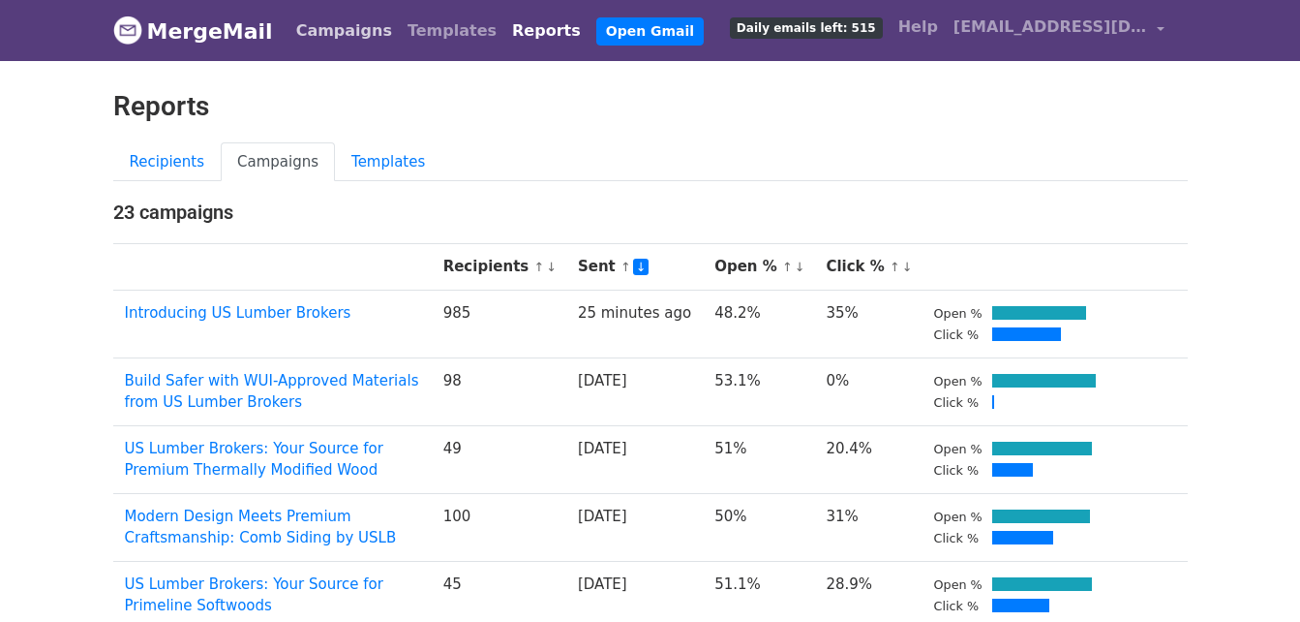
click at [357, 42] on link "Campaigns" at bounding box center [344, 31] width 111 height 39
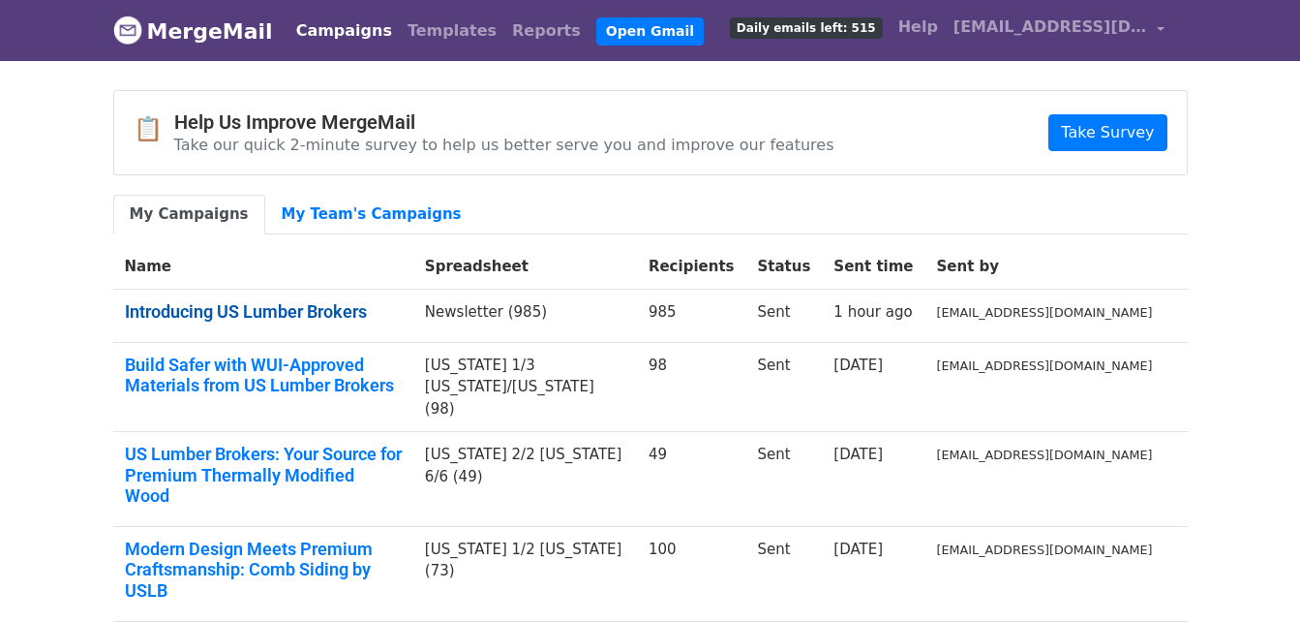
click at [211, 305] on link "Introducing US Lumber Brokers" at bounding box center [263, 311] width 277 height 21
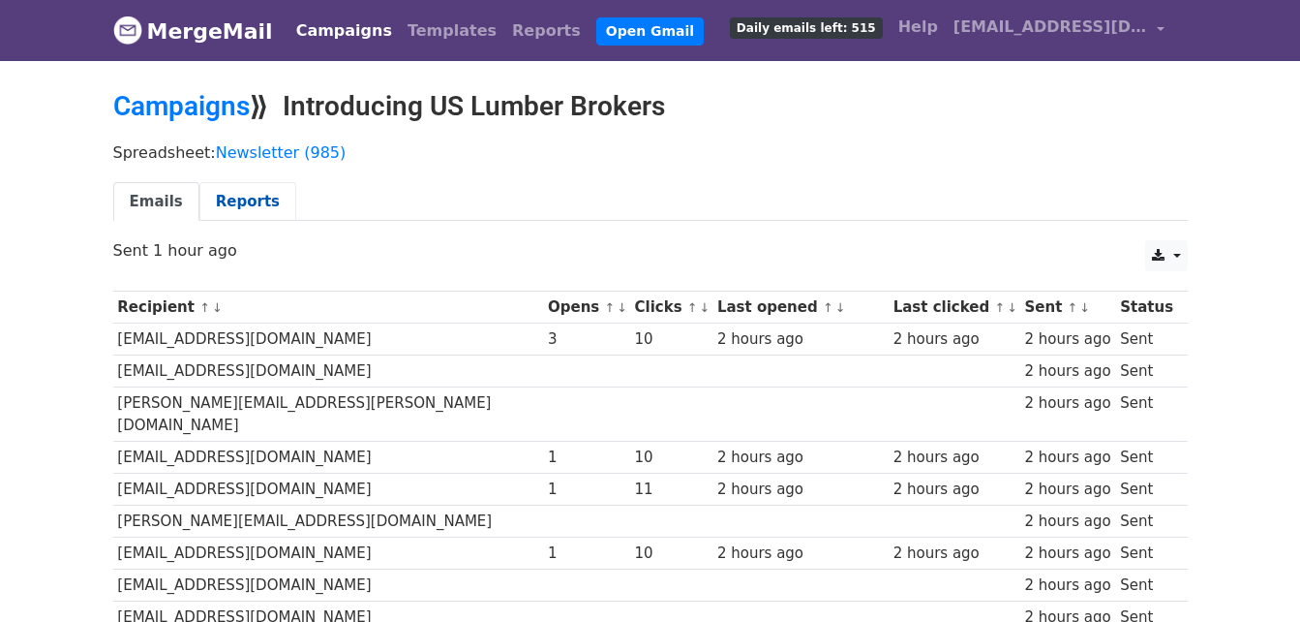
drag, startPoint x: 0, startPoint y: 0, endPoint x: 216, endPoint y: 206, distance: 298.6
click at [216, 206] on link "Reports" at bounding box center [247, 202] width 97 height 40
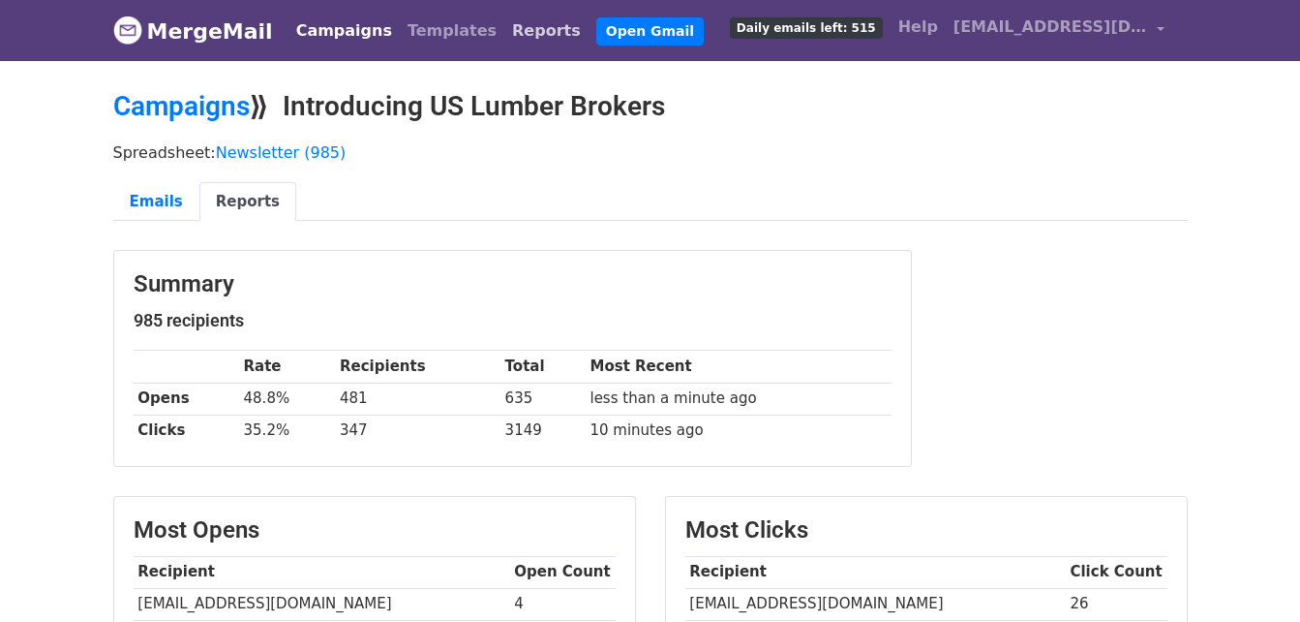
click at [504, 32] on link "Reports" at bounding box center [546, 31] width 84 height 39
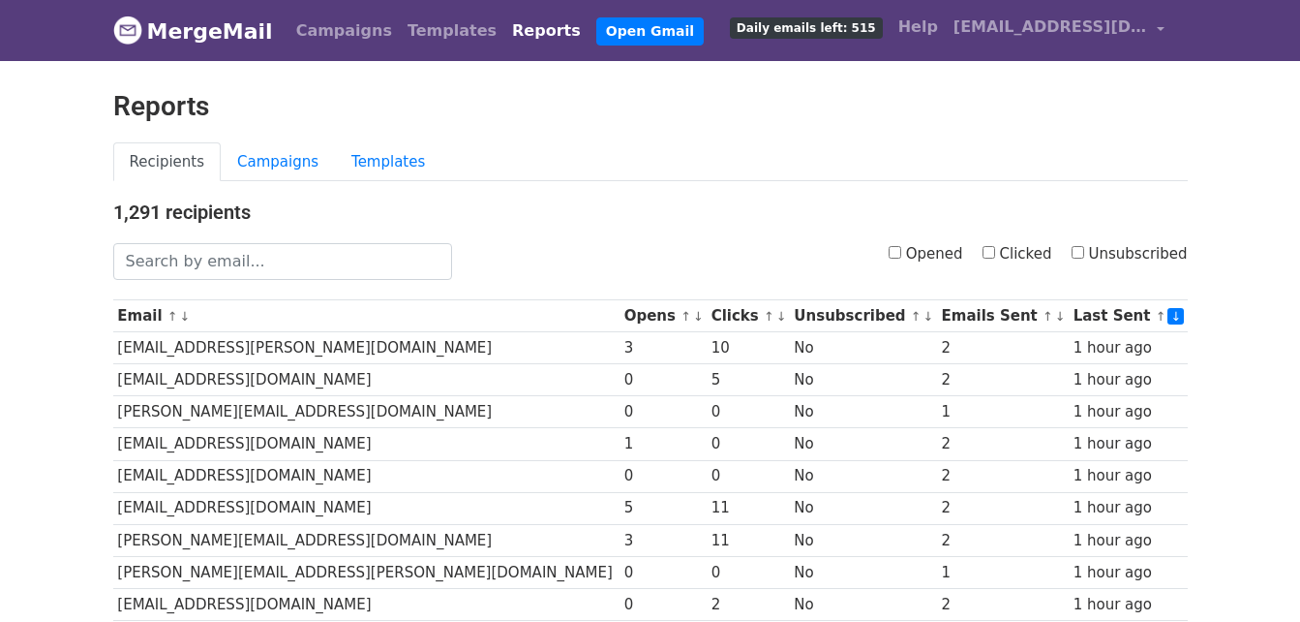
click at [1088, 244] on label "Unsubscribed" at bounding box center [1130, 254] width 116 height 22
click at [1084, 246] on input "Unsubscribed" at bounding box center [1078, 252] width 13 height 13
checkbox input "true"
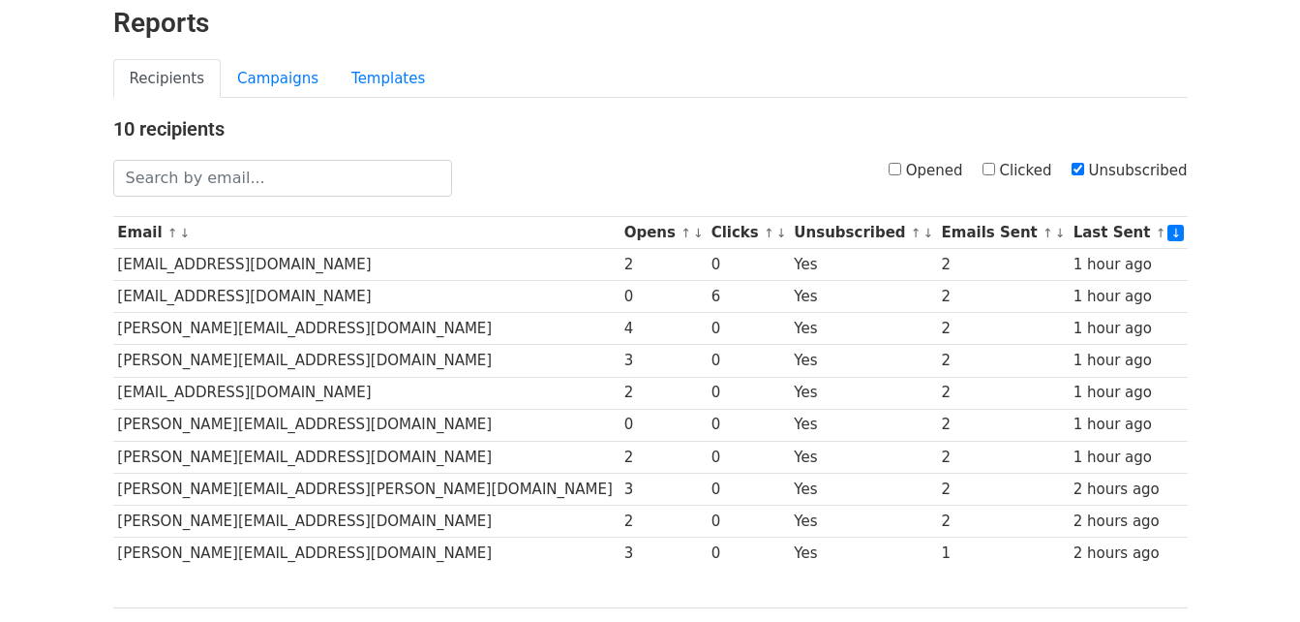
scroll to position [194, 0]
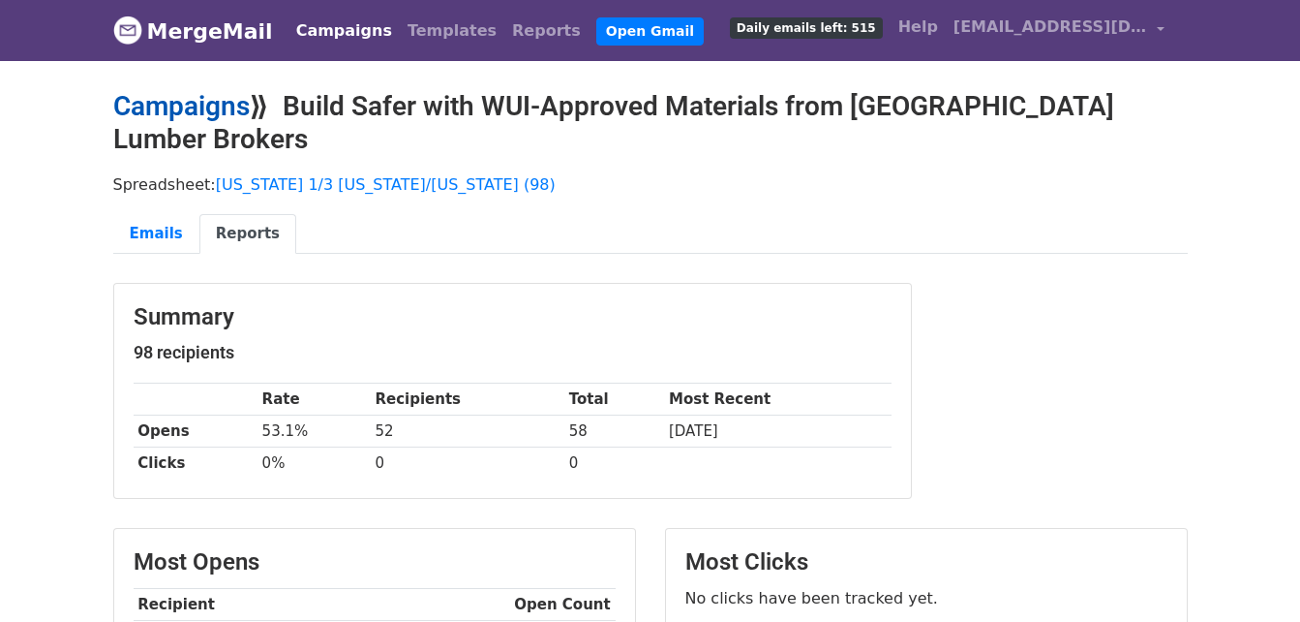
drag, startPoint x: 195, startPoint y: 103, endPoint x: 188, endPoint y: 95, distance: 10.3
click at [192, 100] on link "Campaigns" at bounding box center [181, 106] width 137 height 32
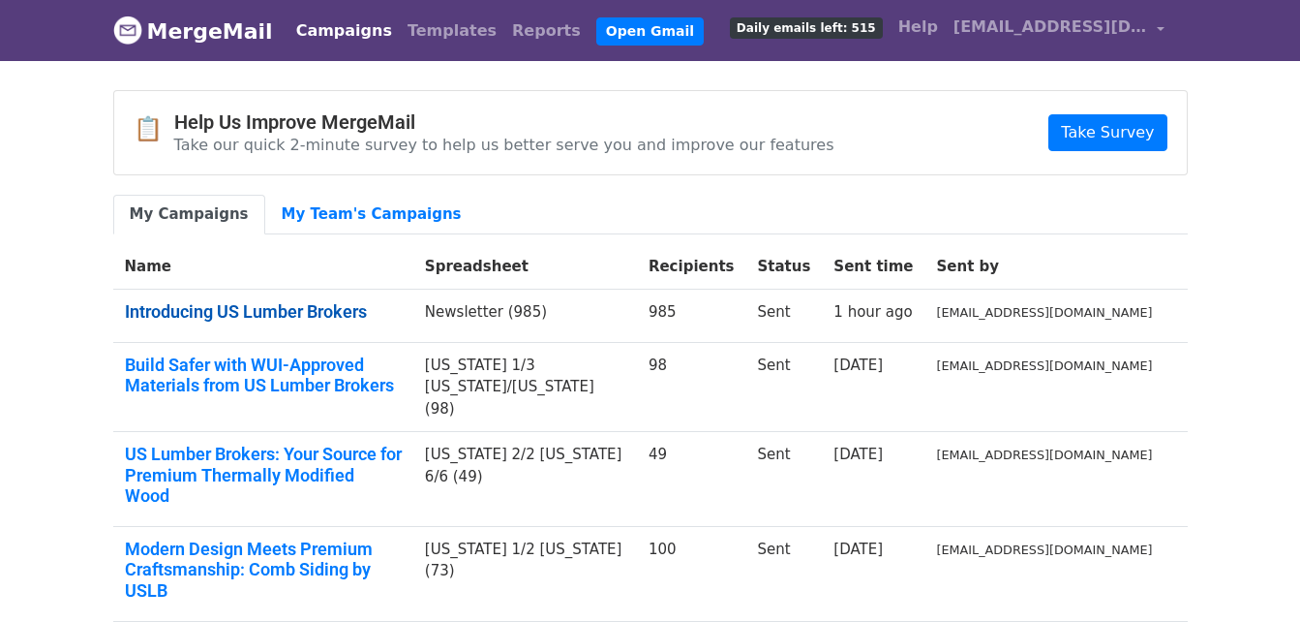
click at [205, 312] on link "Introducing US Lumber Brokers" at bounding box center [263, 311] width 277 height 21
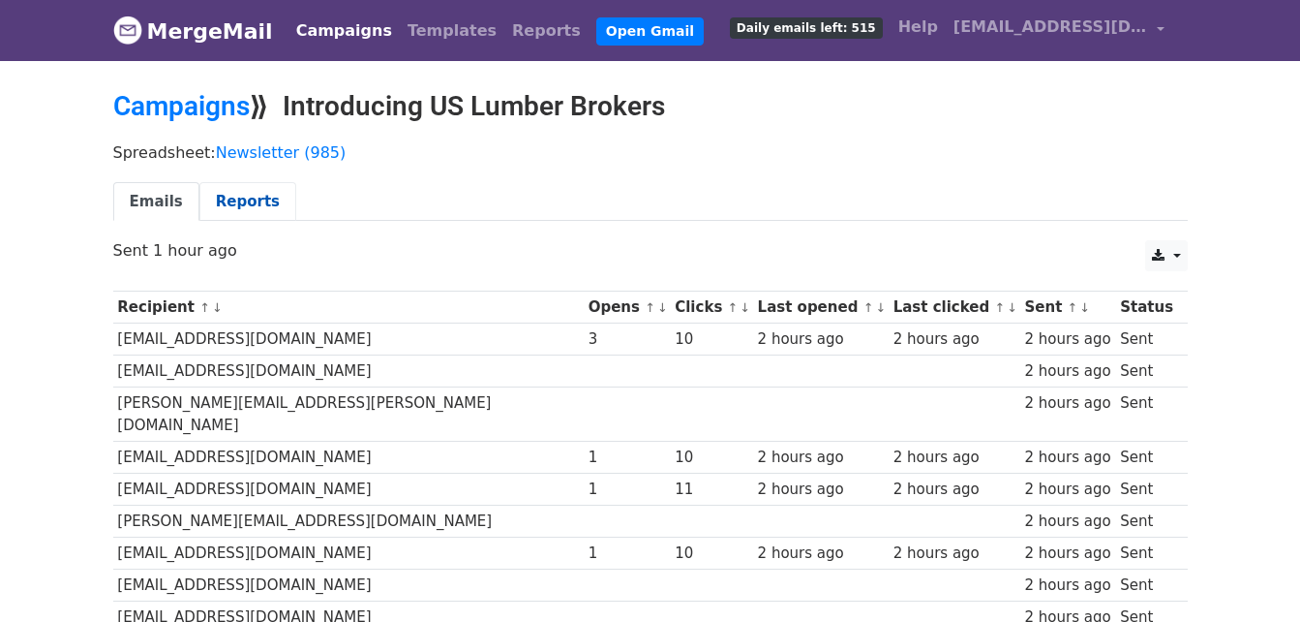
click at [230, 204] on link "Reports" at bounding box center [247, 202] width 97 height 40
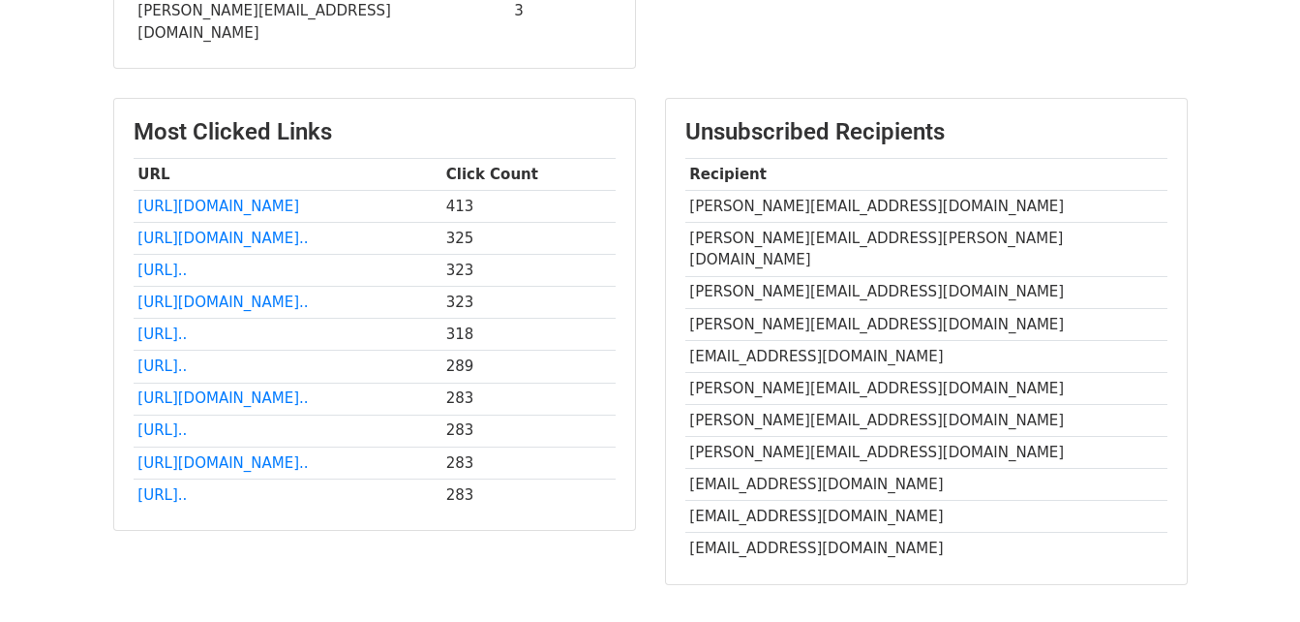
scroll to position [976, 0]
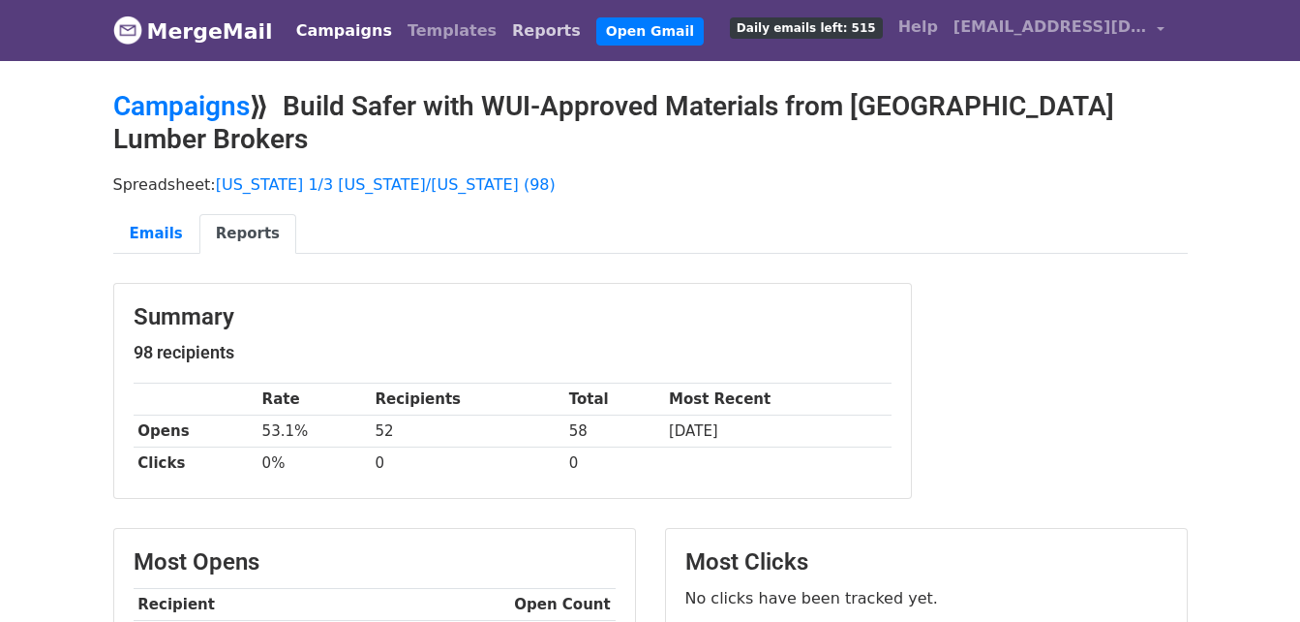
click at [504, 30] on link "Reports" at bounding box center [546, 31] width 84 height 39
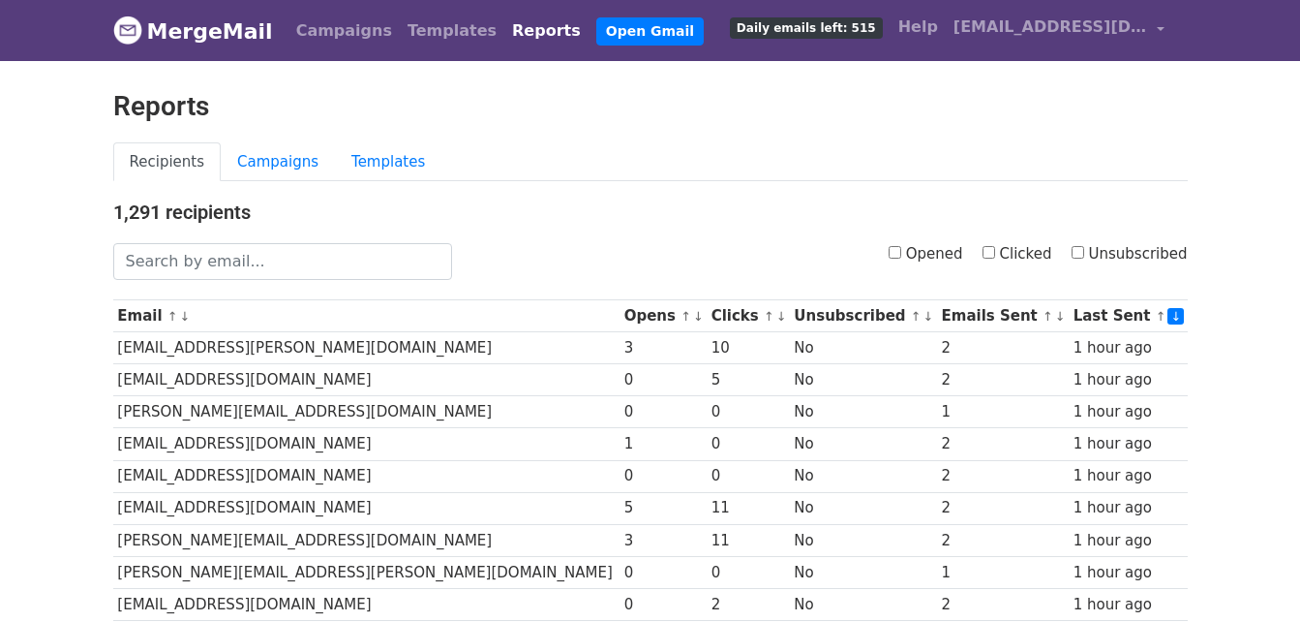
click at [1080, 250] on input "Unsubscribed" at bounding box center [1078, 252] width 13 height 13
checkbox input "true"
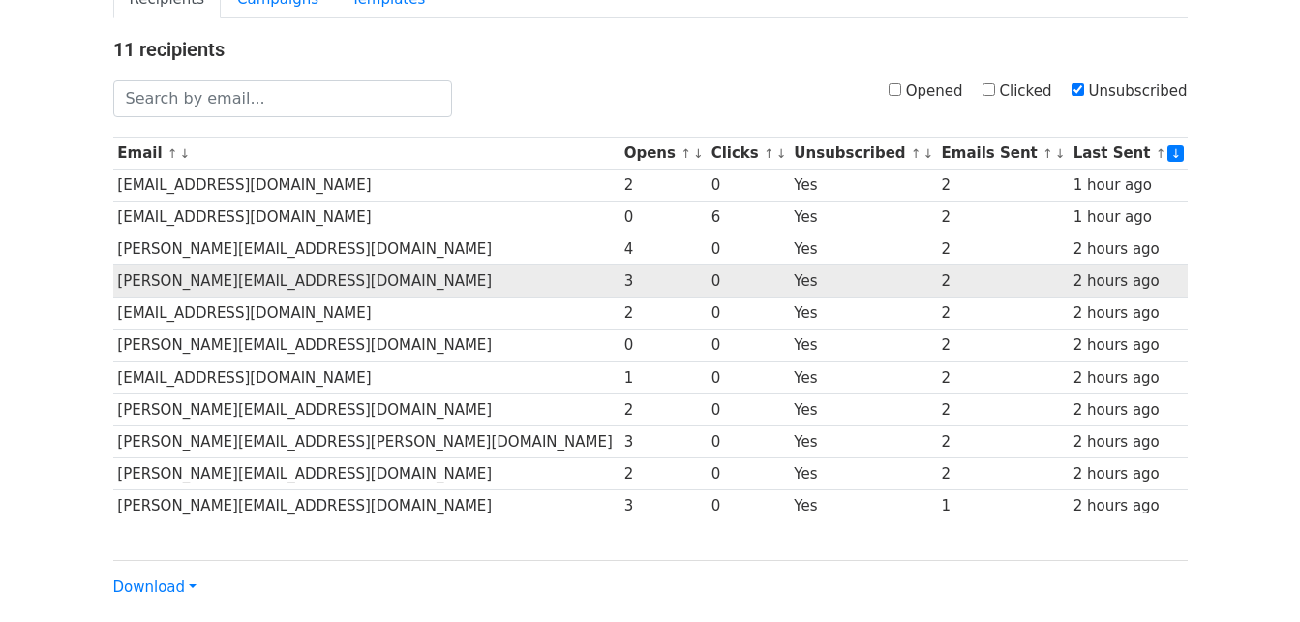
scroll to position [194, 0]
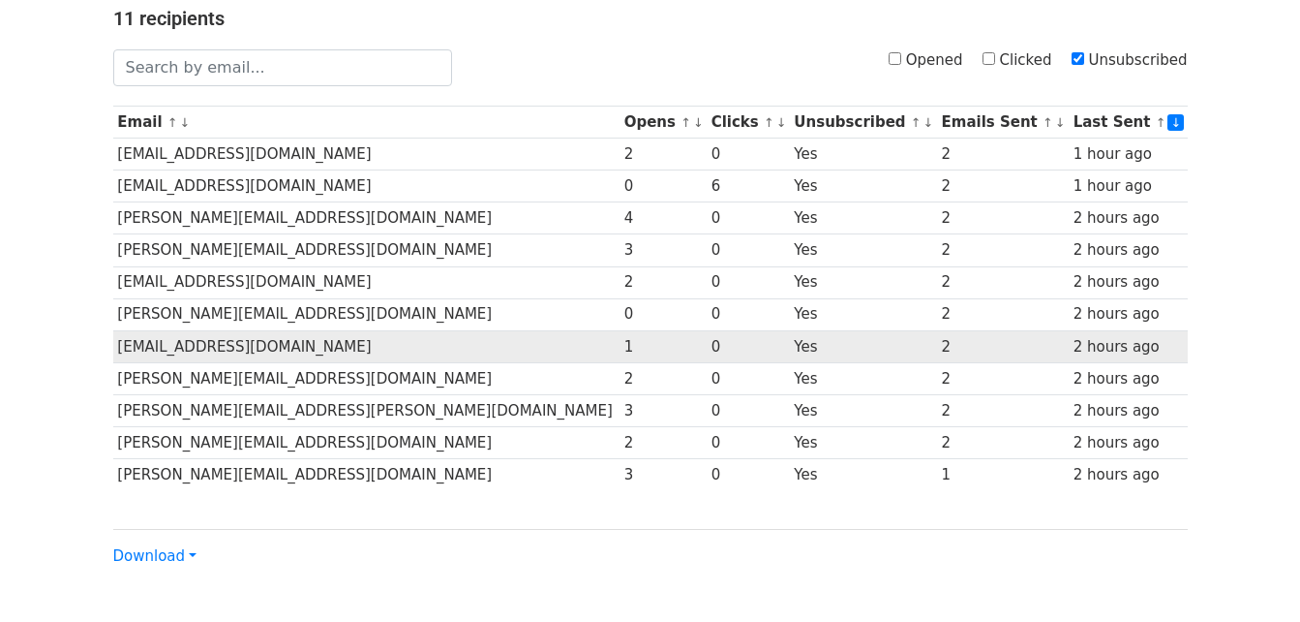
click at [245, 355] on td "[EMAIL_ADDRESS][DOMAIN_NAME]" at bounding box center [366, 346] width 506 height 32
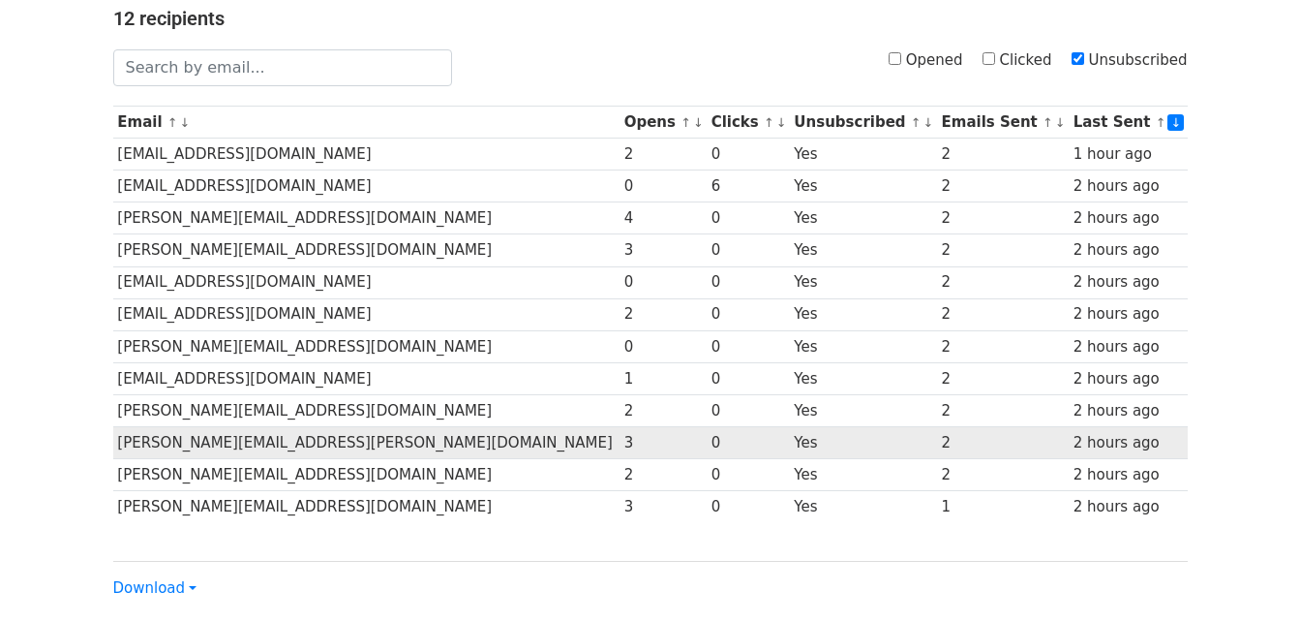
scroll to position [97, 0]
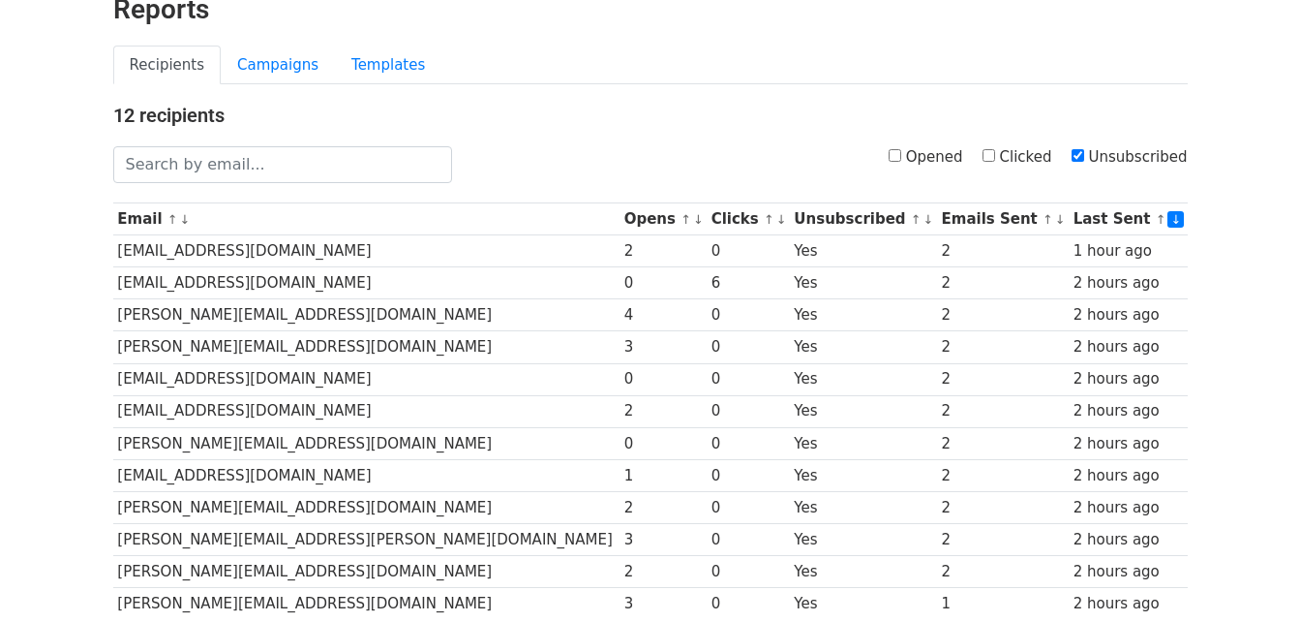
drag, startPoint x: 641, startPoint y: 429, endPoint x: 1091, endPoint y: 67, distance: 577.7
click at [1091, 67] on ul "Recipients Campaigns Templates" at bounding box center [650, 66] width 1075 height 40
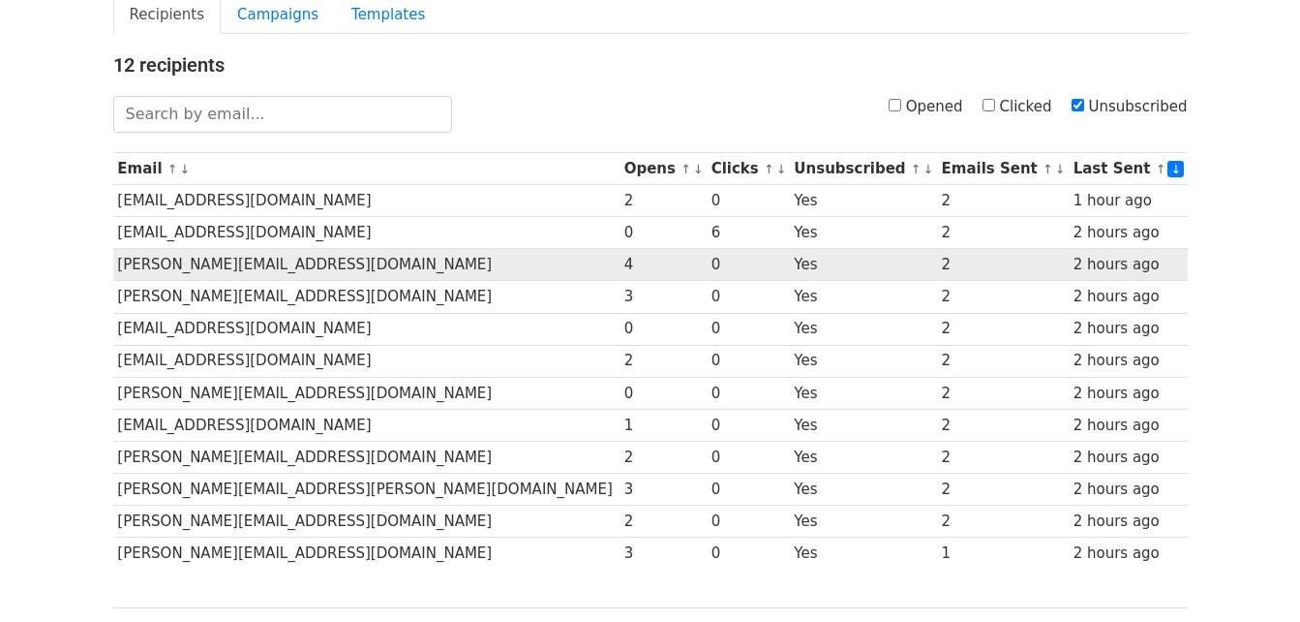
scroll to position [194, 0]
